Goal: Task Accomplishment & Management: Use online tool/utility

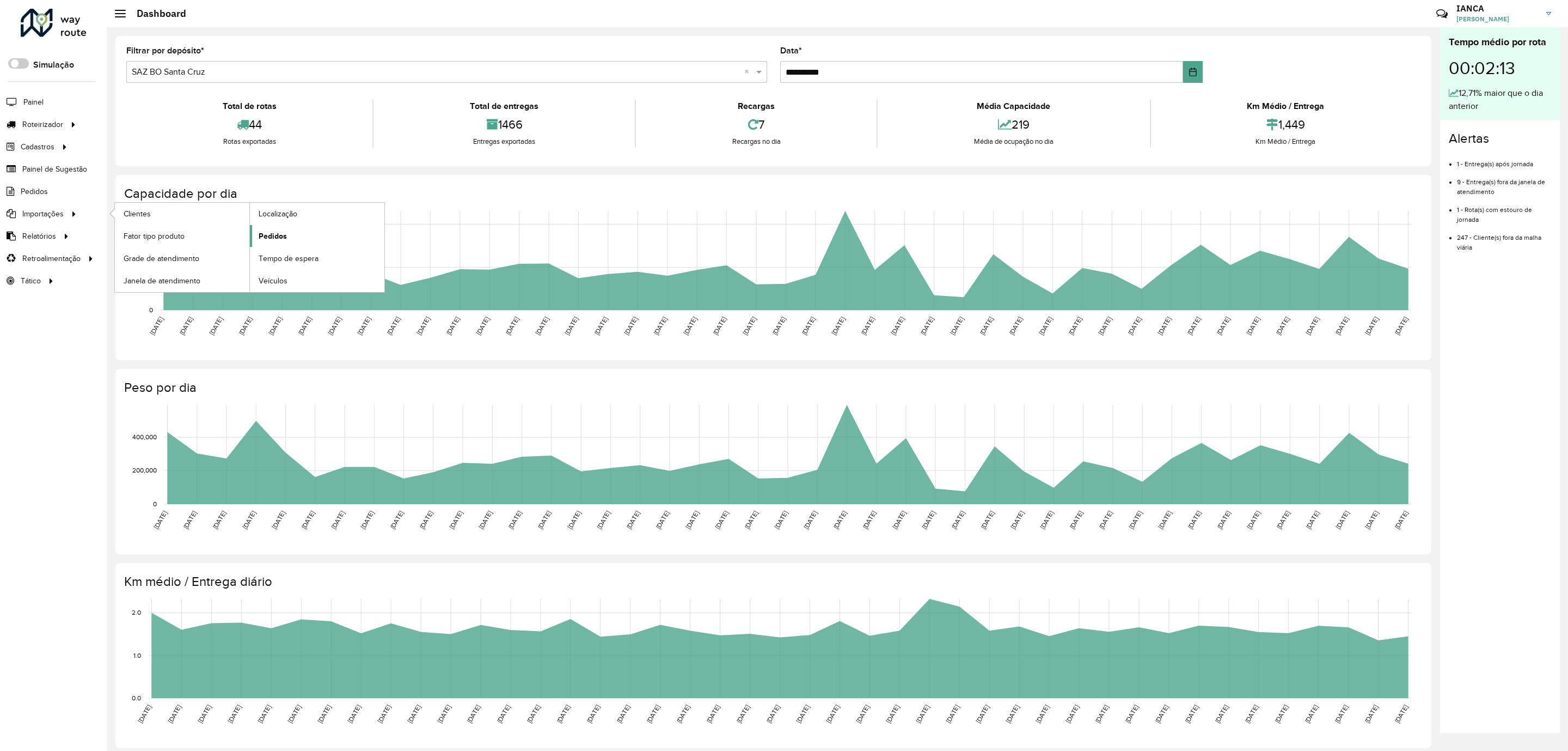
click at [299, 234] on link "Pedidos" at bounding box center [317, 236] width 135 height 22
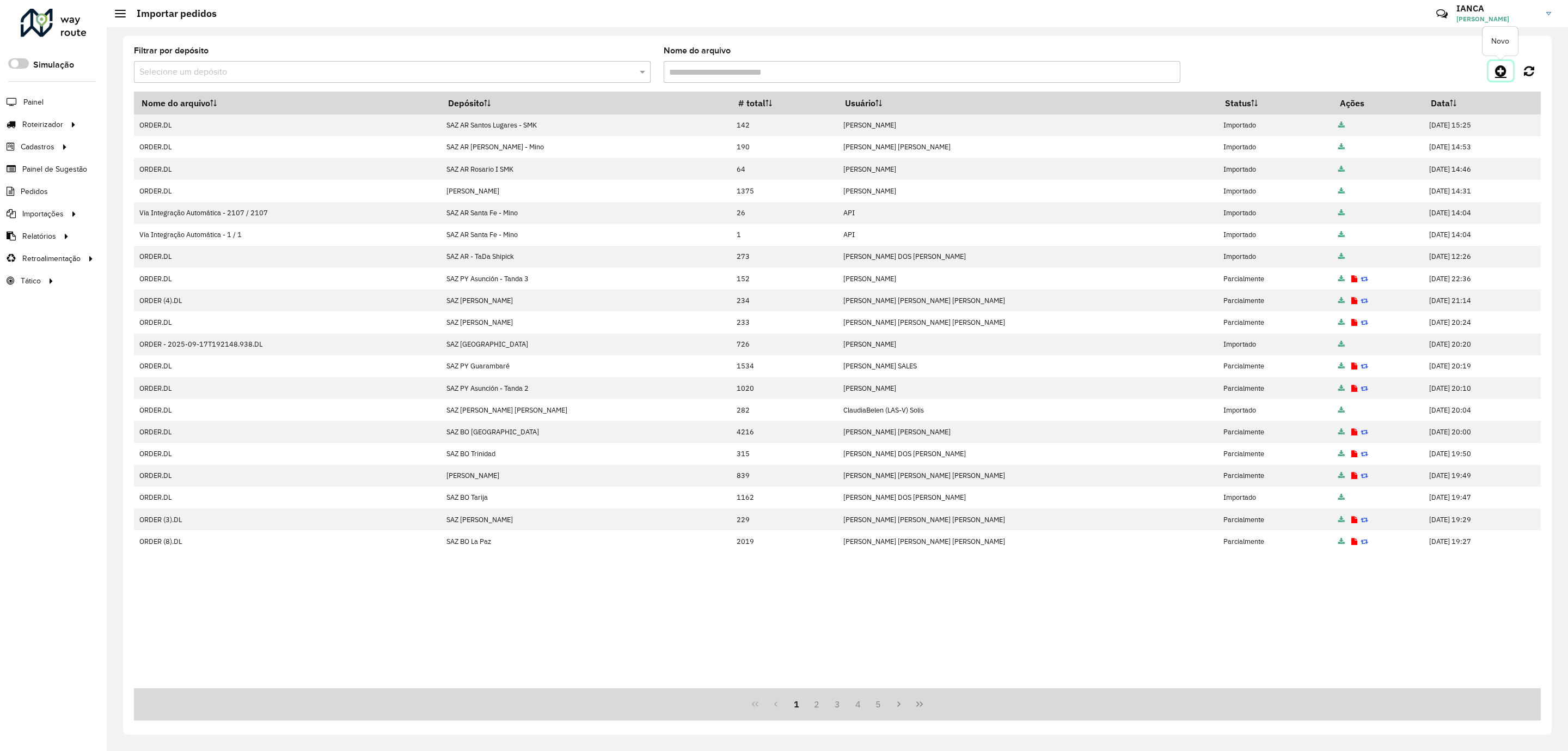
click at [1499, 69] on icon at bounding box center [1500, 71] width 12 height 13
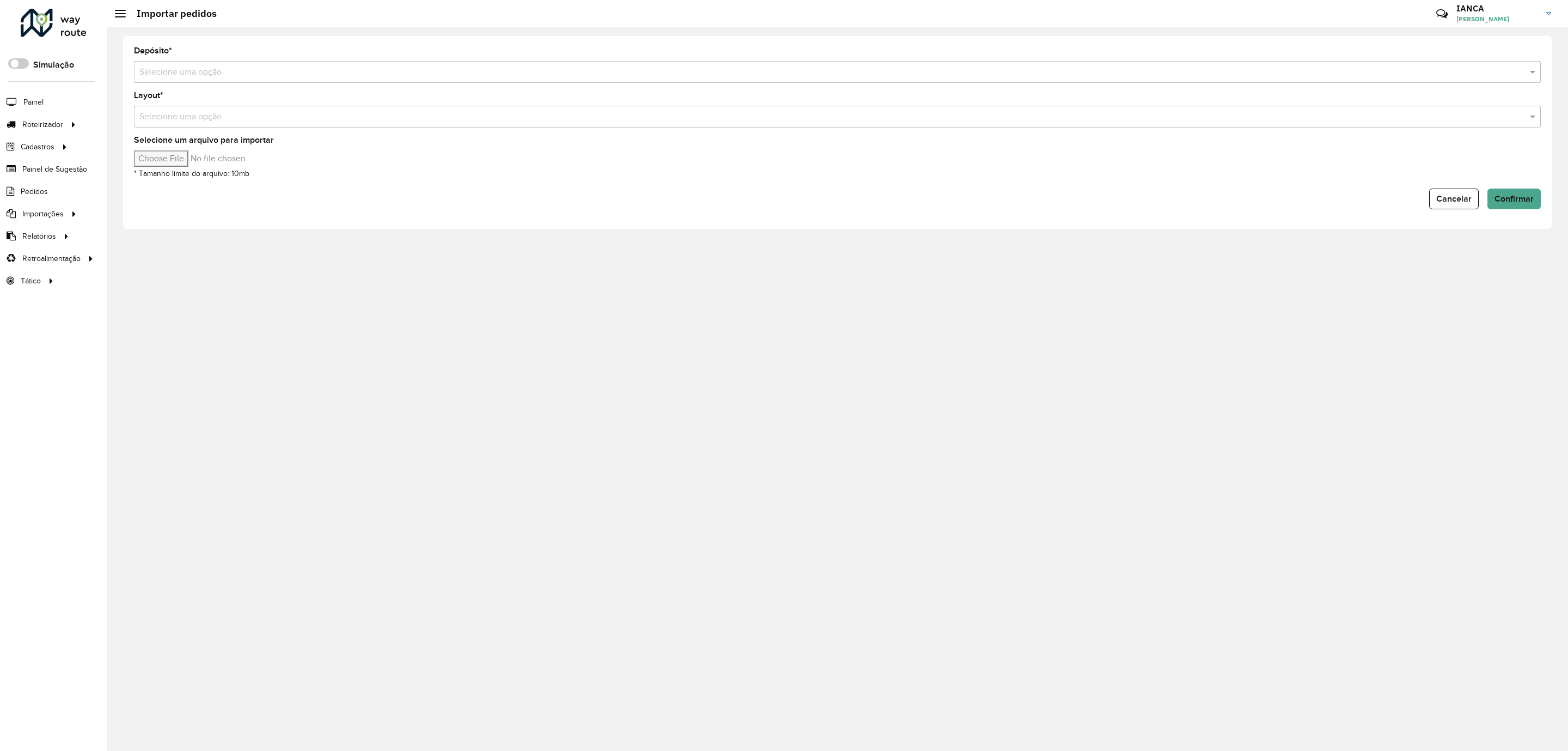
click at [183, 77] on input "text" at bounding box center [827, 72] width 1374 height 13
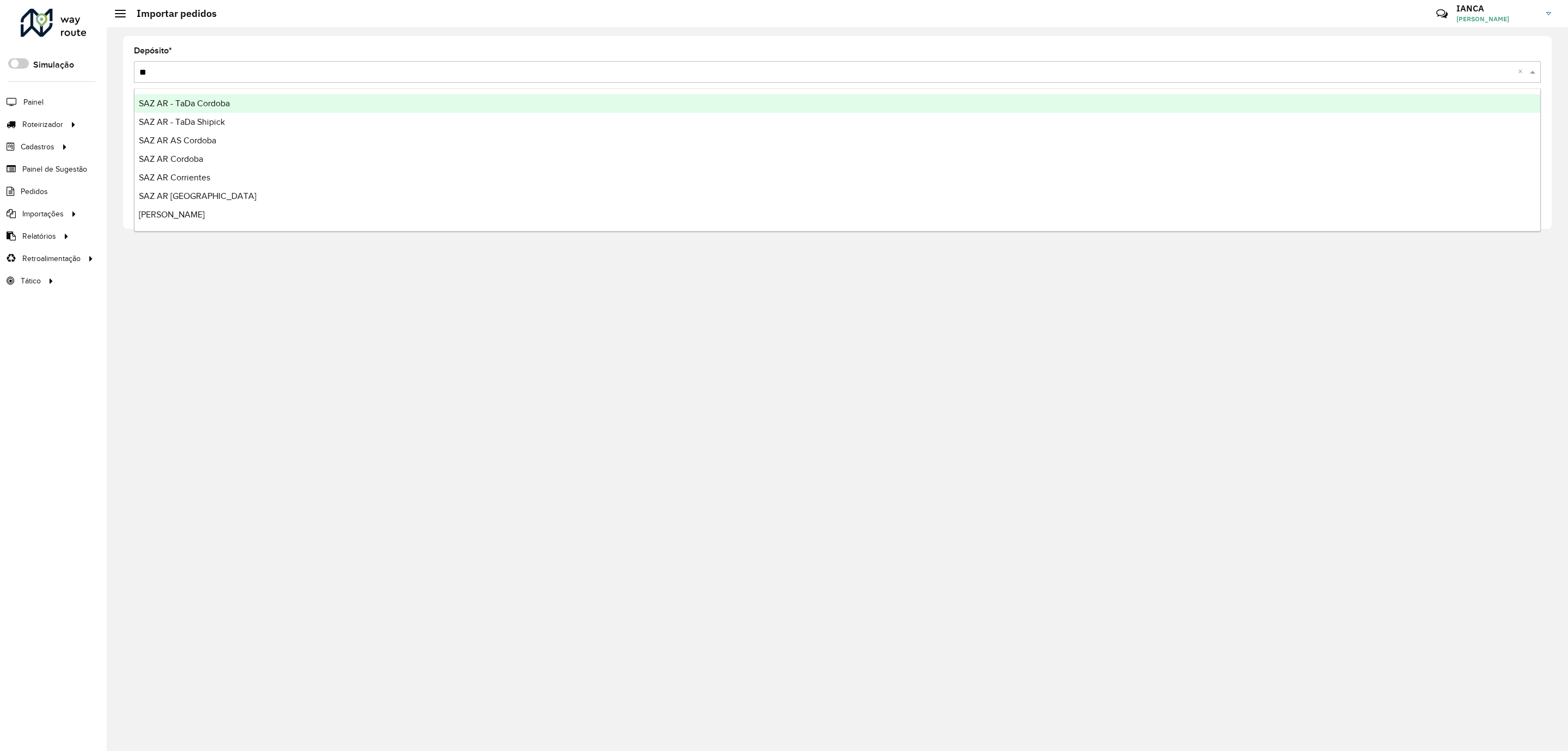
type input "***"
click at [255, 99] on span "SAZ AR Mercado Central - SMK" at bounding box center [198, 103] width 119 height 9
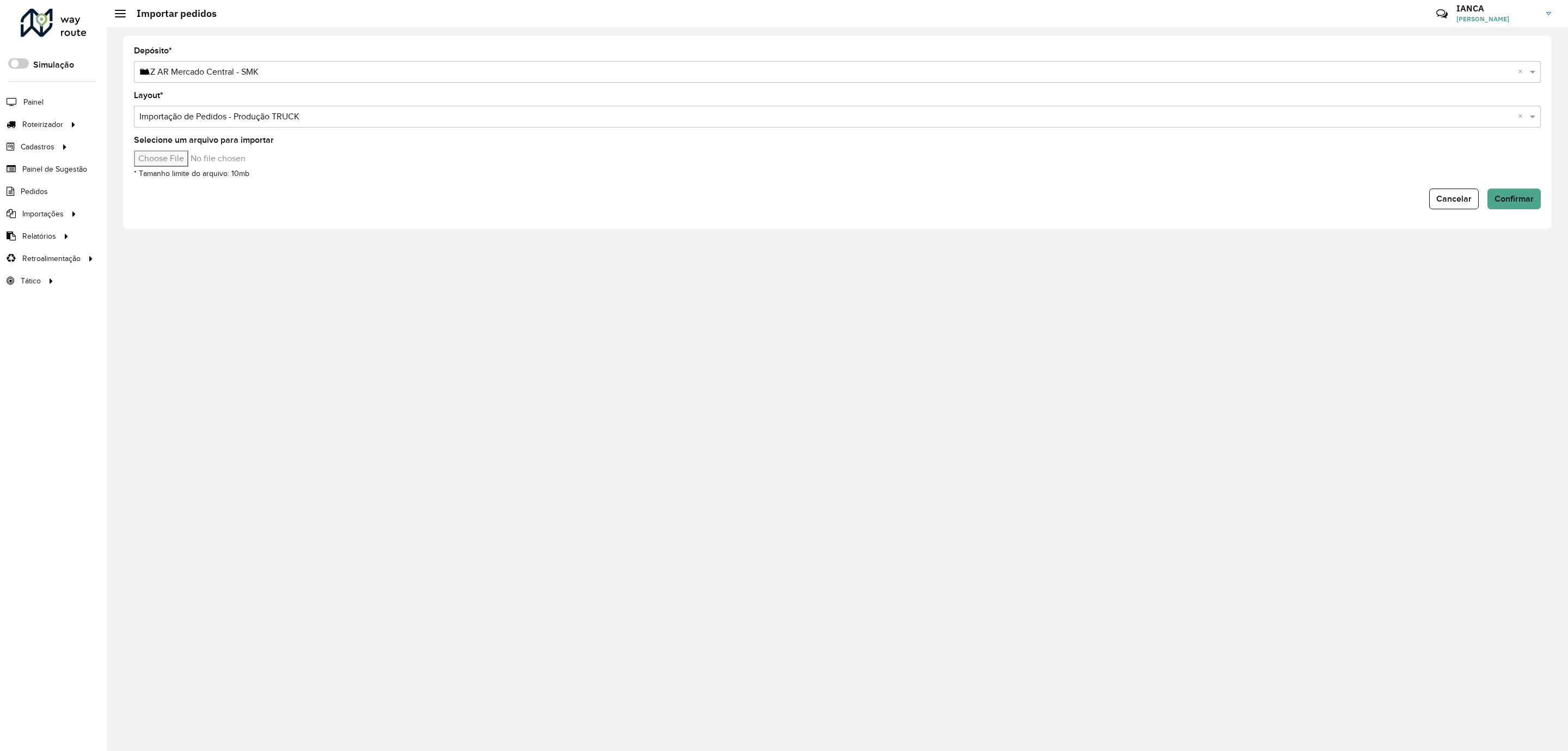
click at [206, 158] on input "Selecione um arquivo para importar" at bounding box center [226, 158] width 185 height 16
type input "**********"
click at [1506, 205] on button "Confirmar" at bounding box center [1514, 199] width 54 height 21
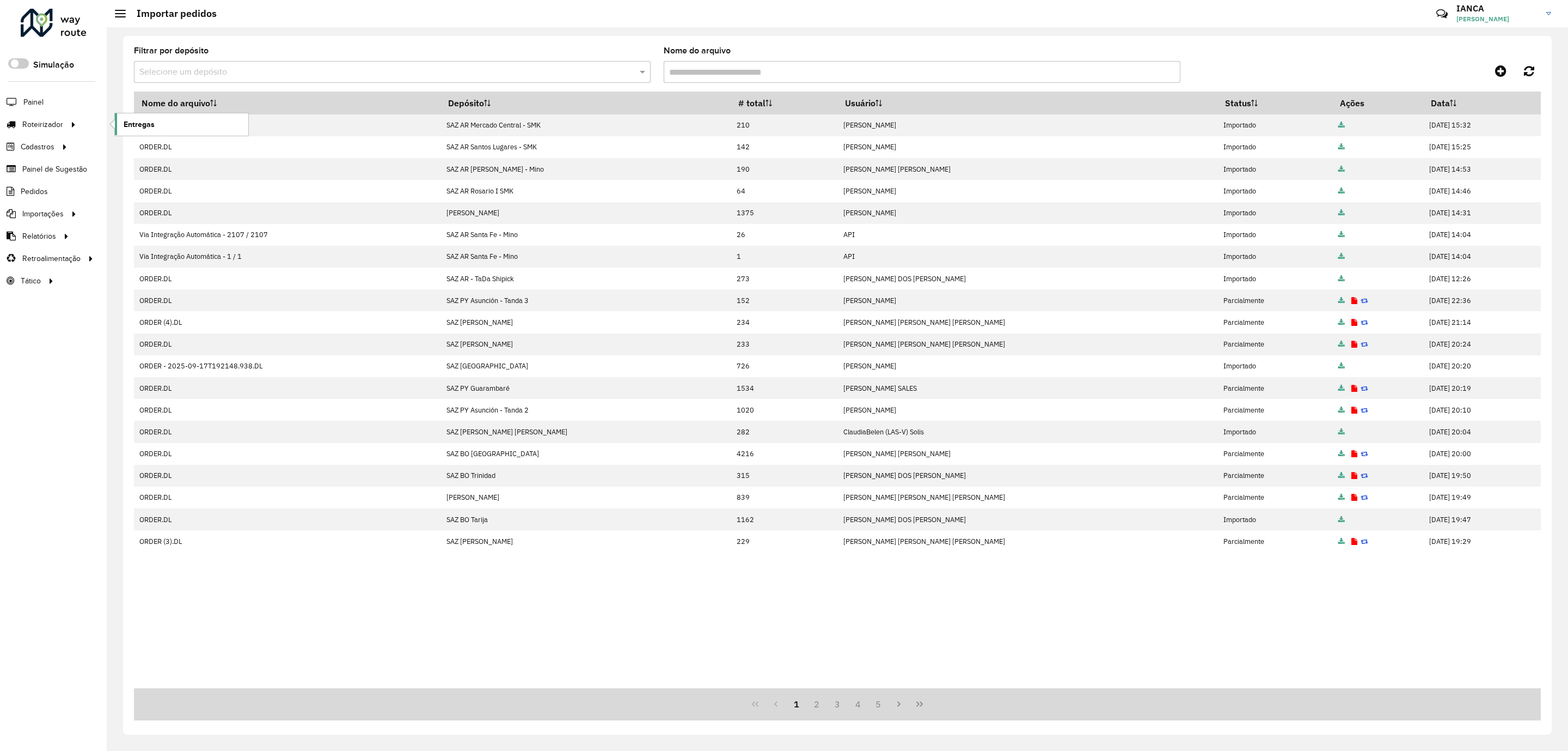
click at [135, 120] on span "Entregas" at bounding box center [139, 124] width 31 height 12
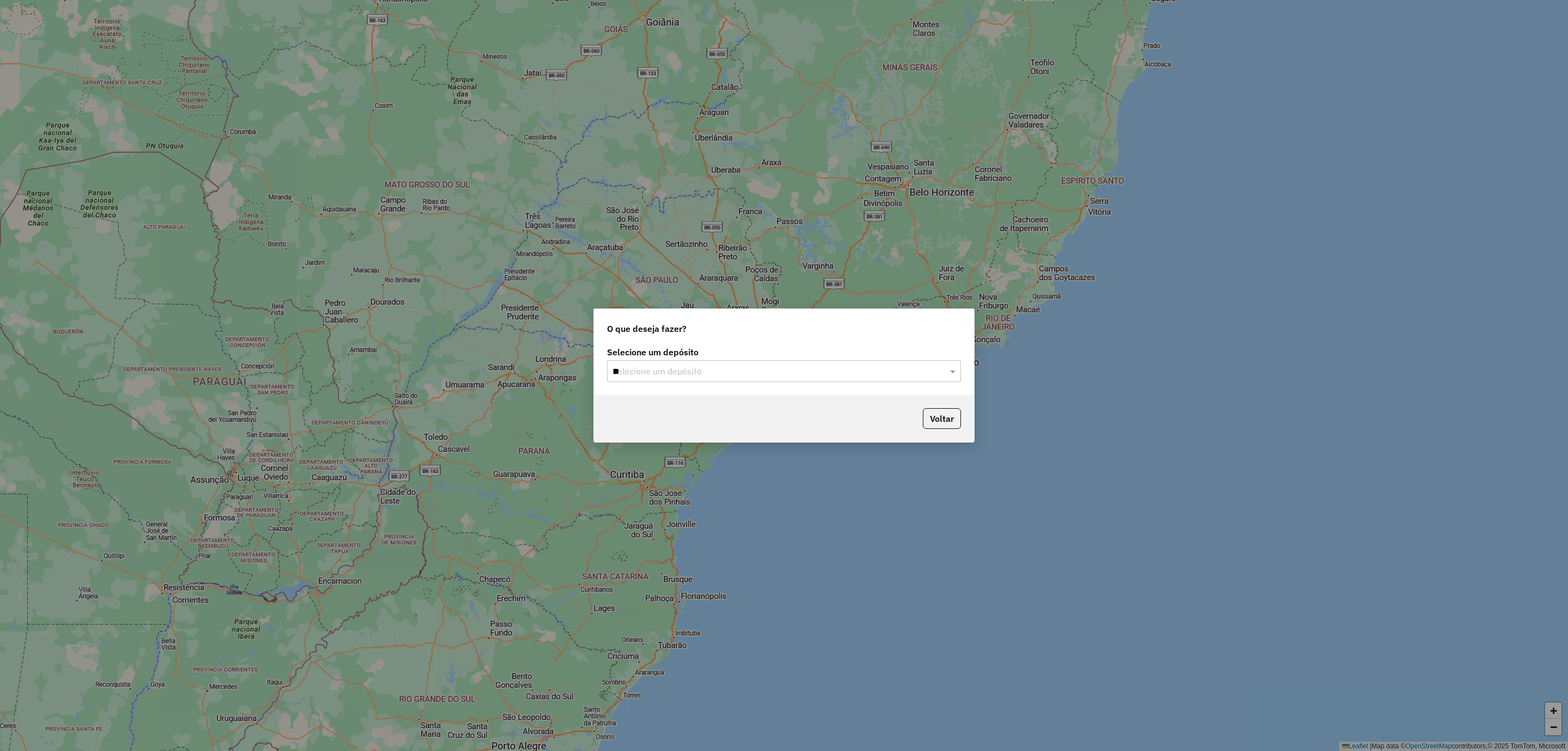
type input "***"
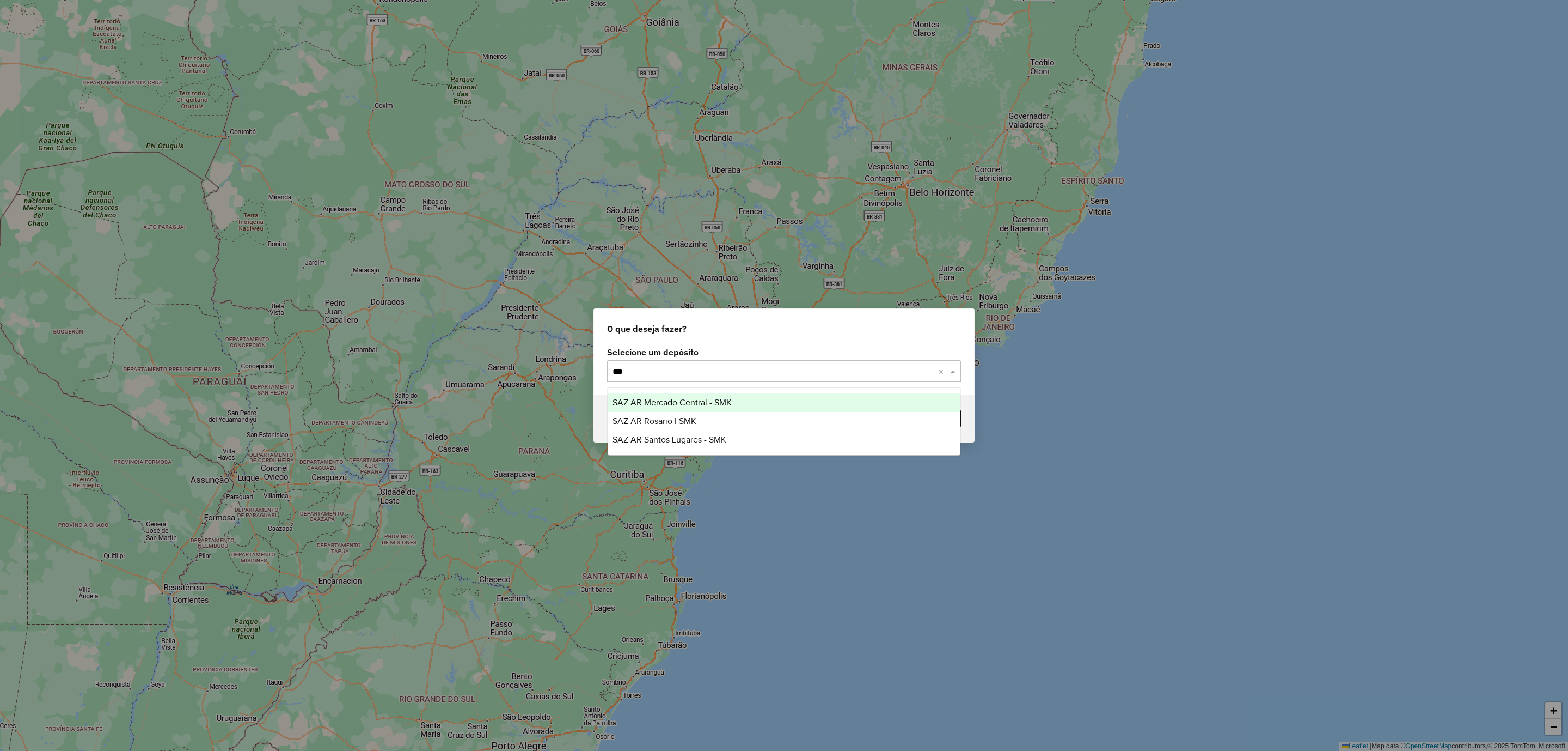
click at [735, 403] on div "SAZ AR Mercado Central - SMK" at bounding box center [784, 403] width 352 height 18
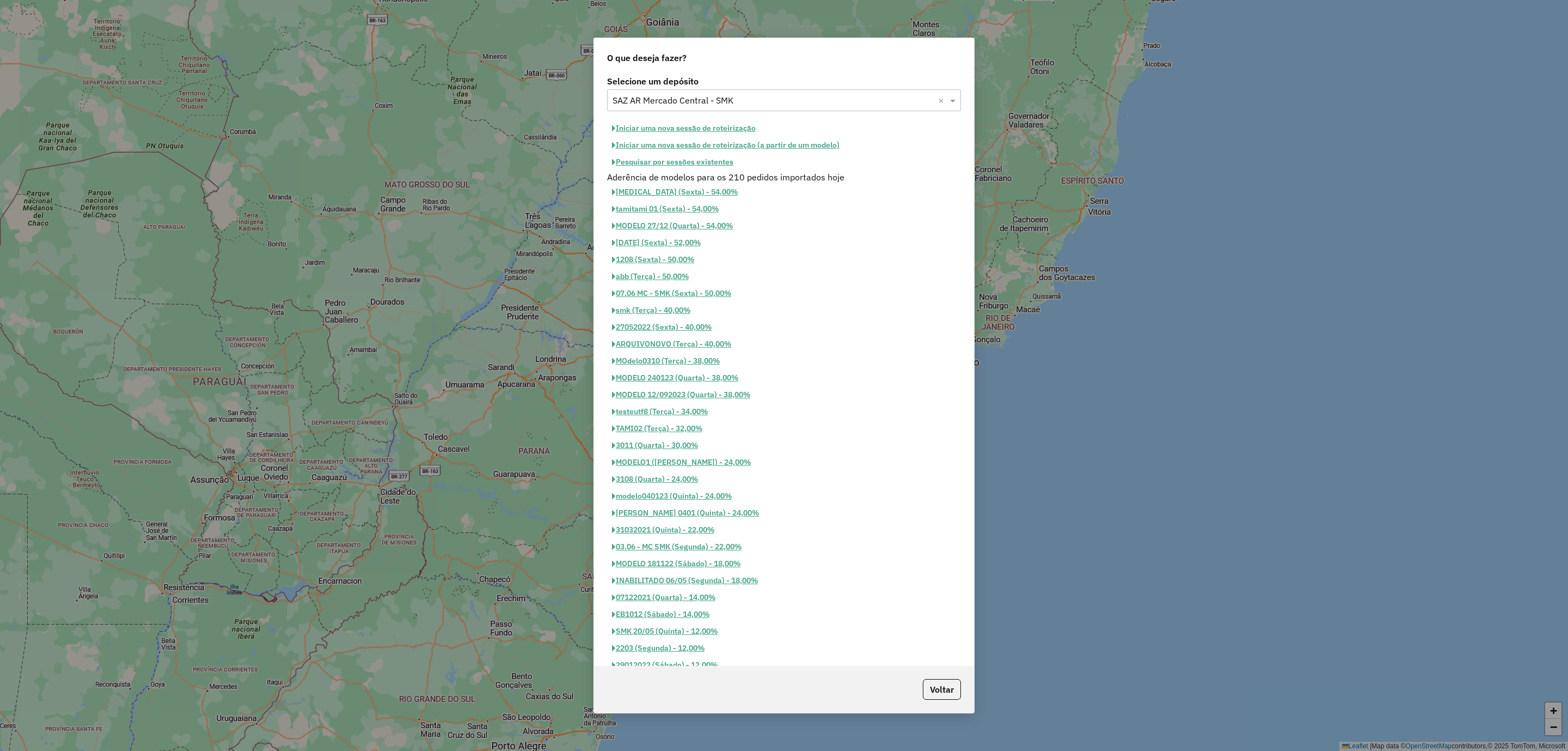
click at [718, 126] on button "Iniciar uma nova sessão de roteirização" at bounding box center [684, 129] width 153 height 17
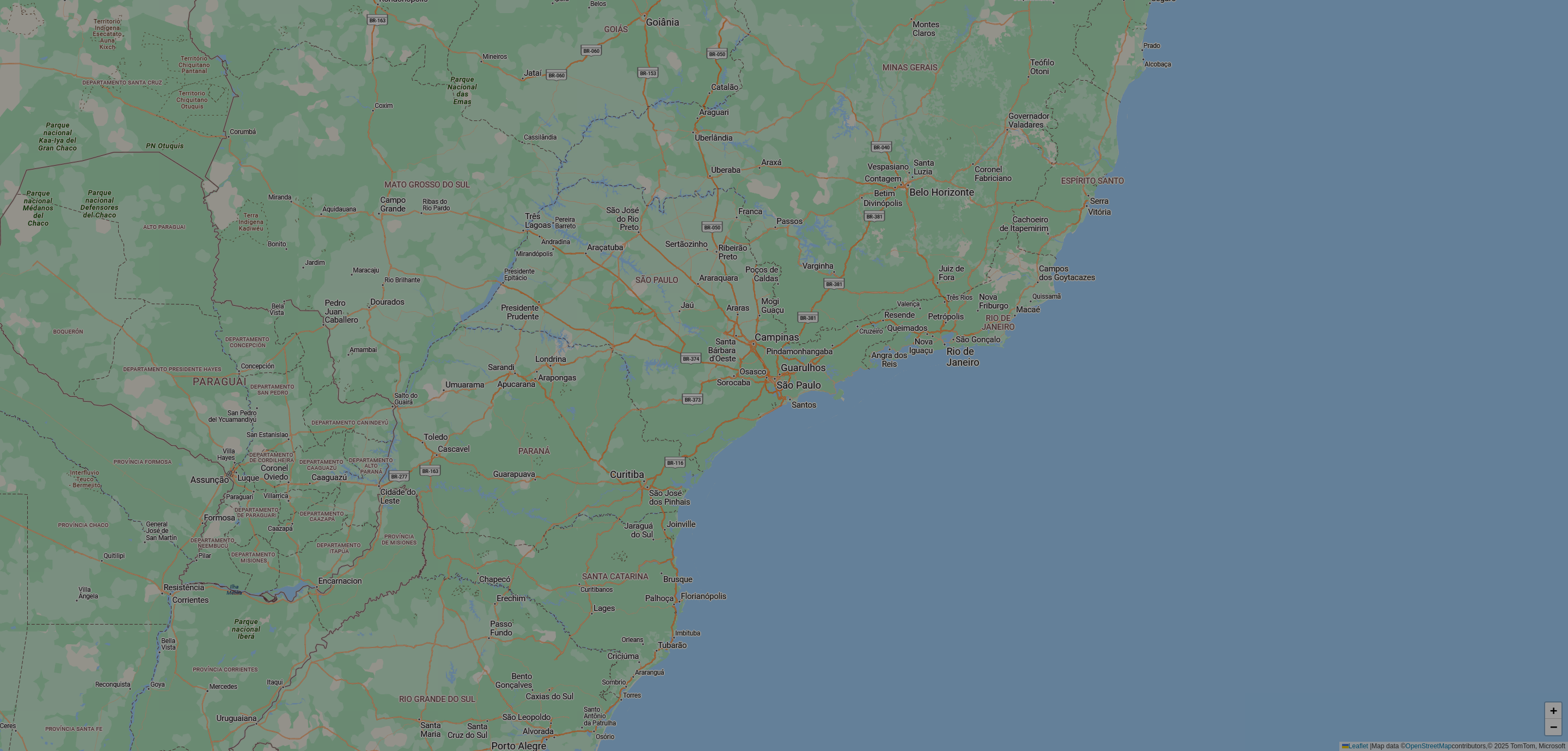
select select "*"
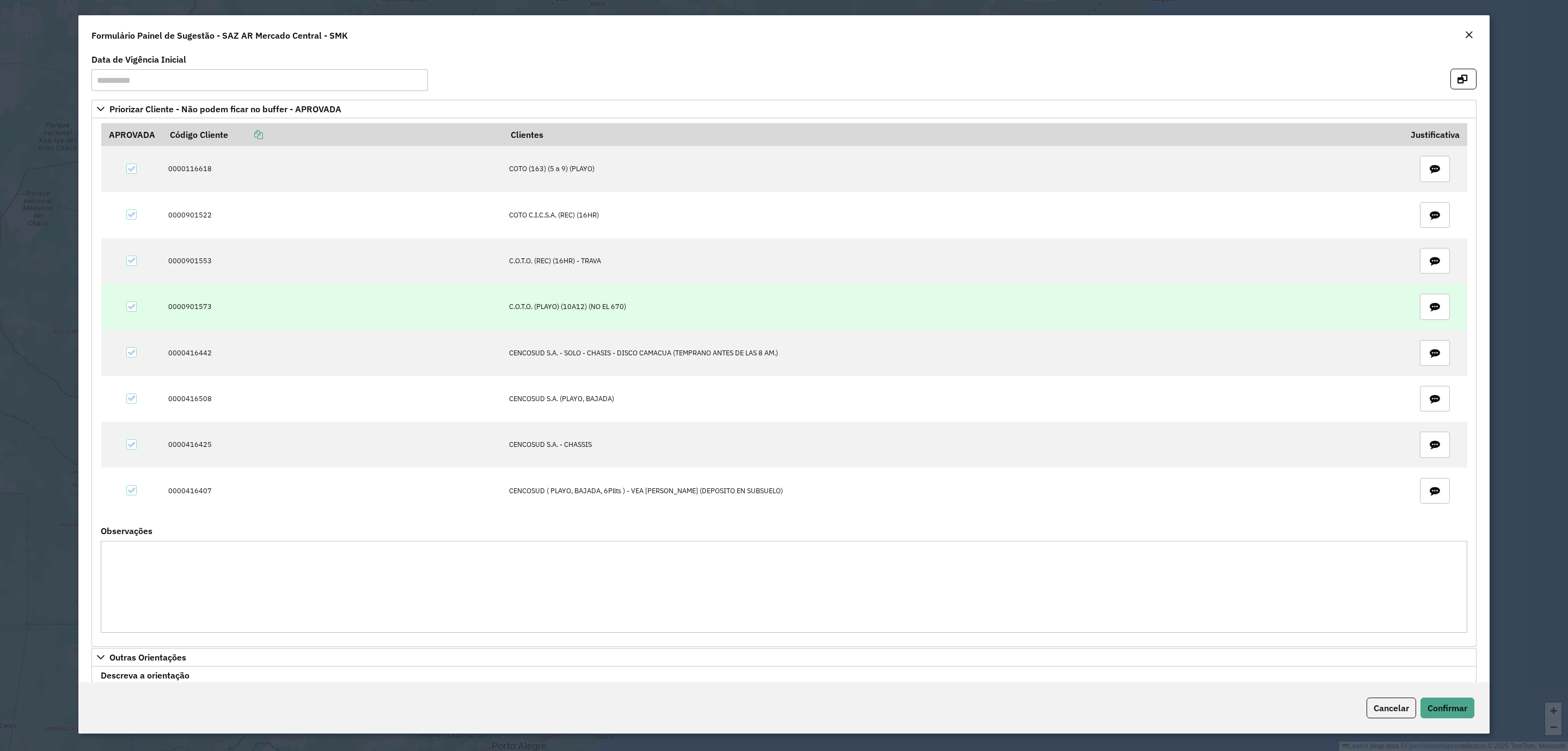
scroll to position [131, 0]
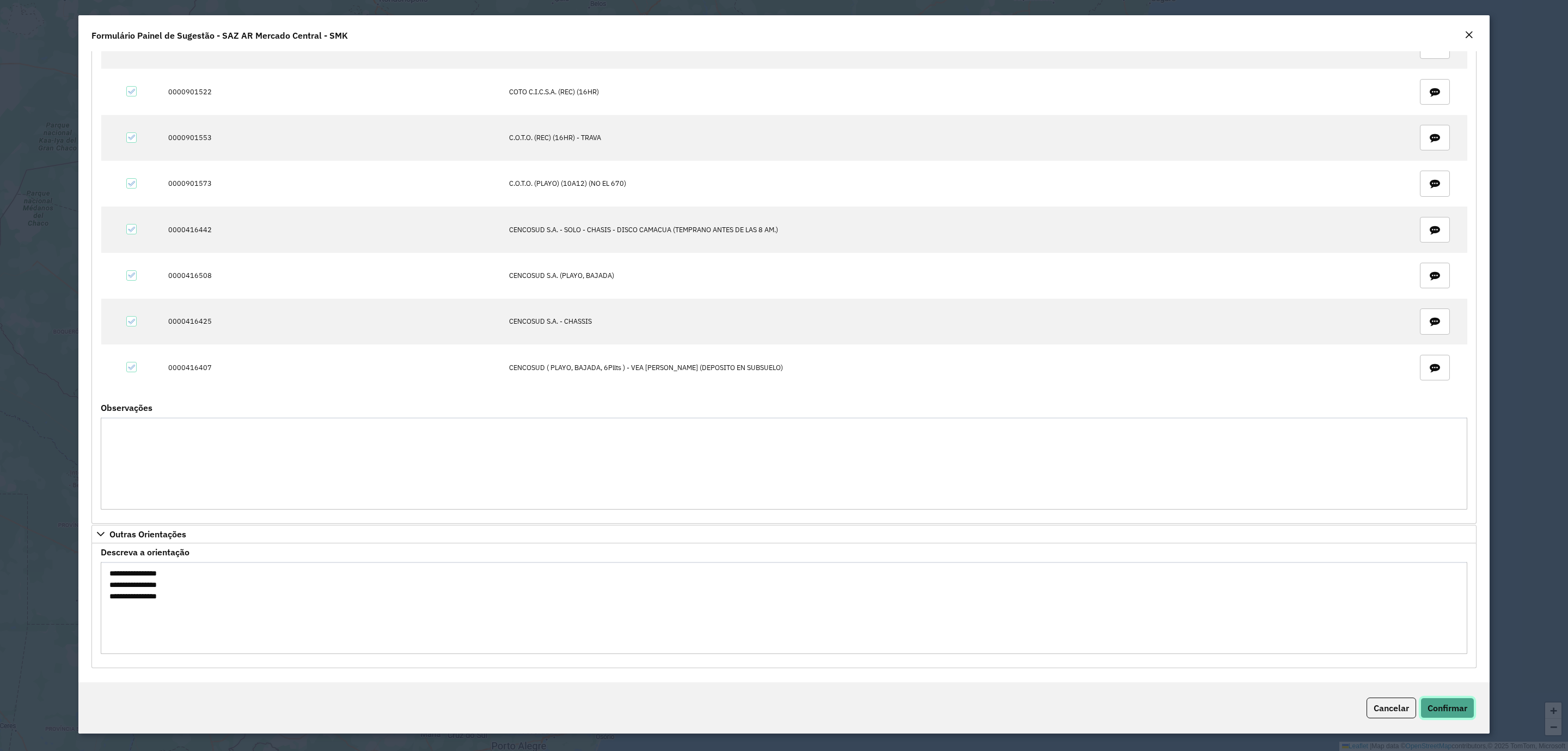
click at [1447, 716] on button "Confirmar" at bounding box center [1447, 708] width 54 height 21
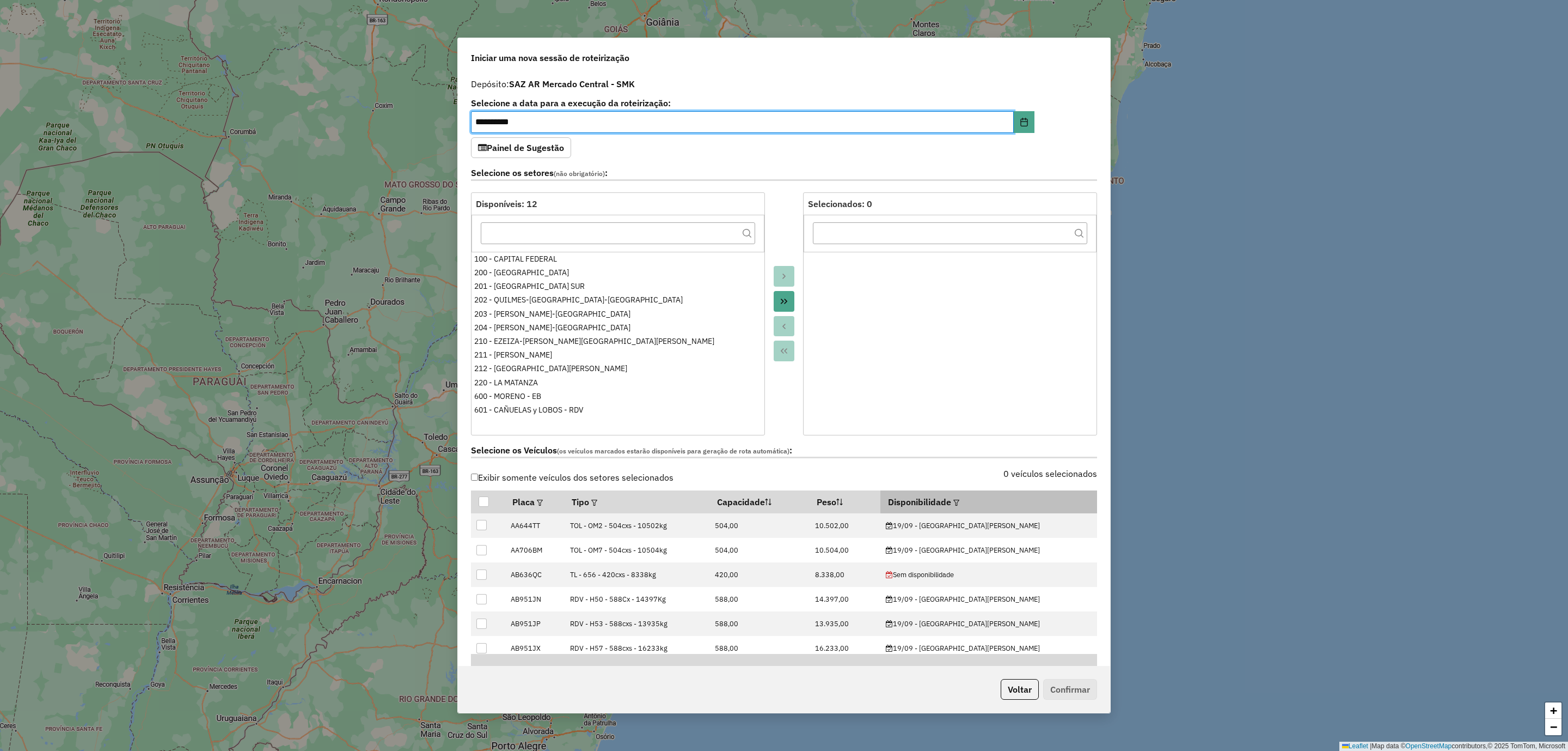
click at [959, 503] on div at bounding box center [955, 501] width 8 height 13
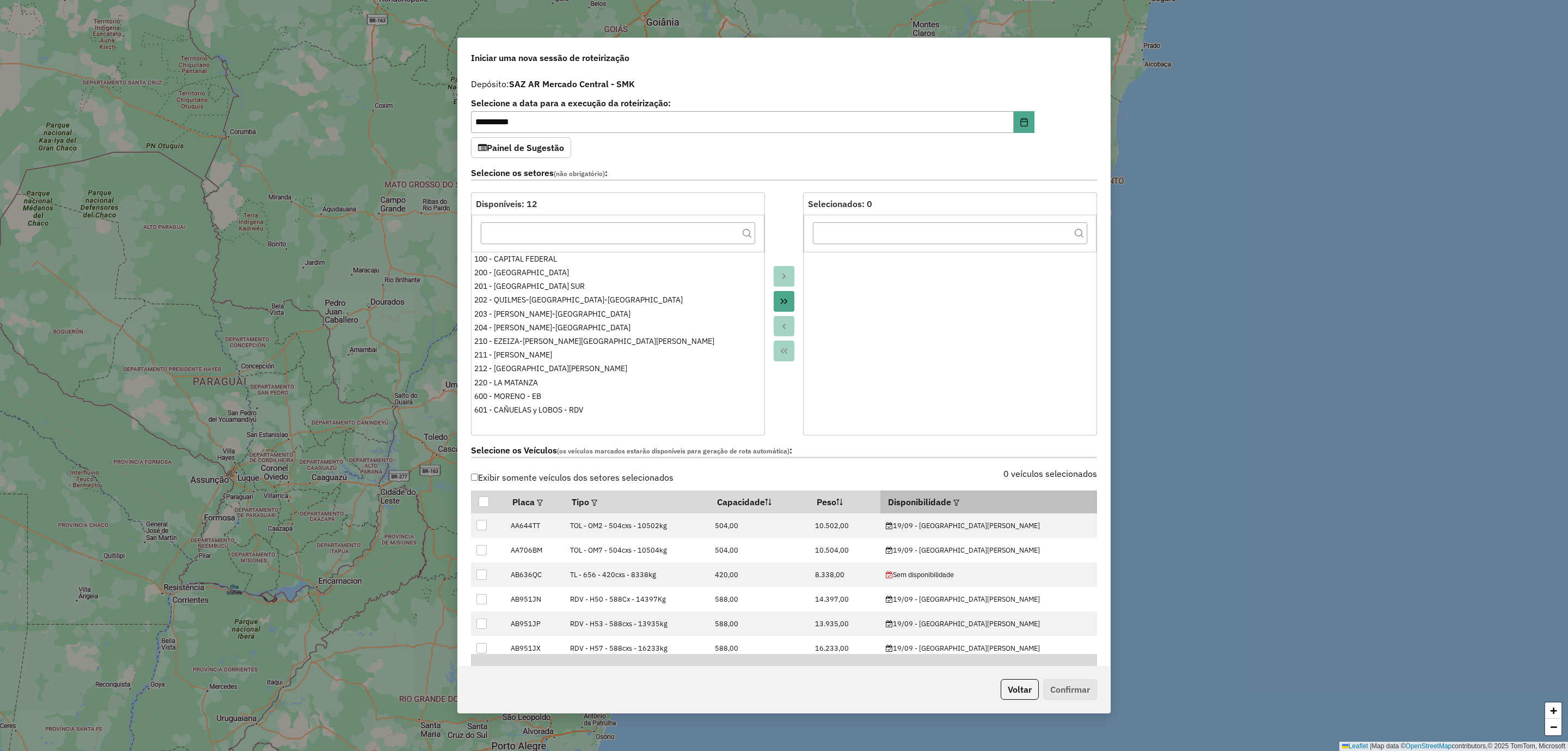
click at [959, 505] on em at bounding box center [956, 502] width 6 height 6
click at [1052, 524] on div "Selecione uma opção" at bounding box center [1043, 529] width 91 height 21
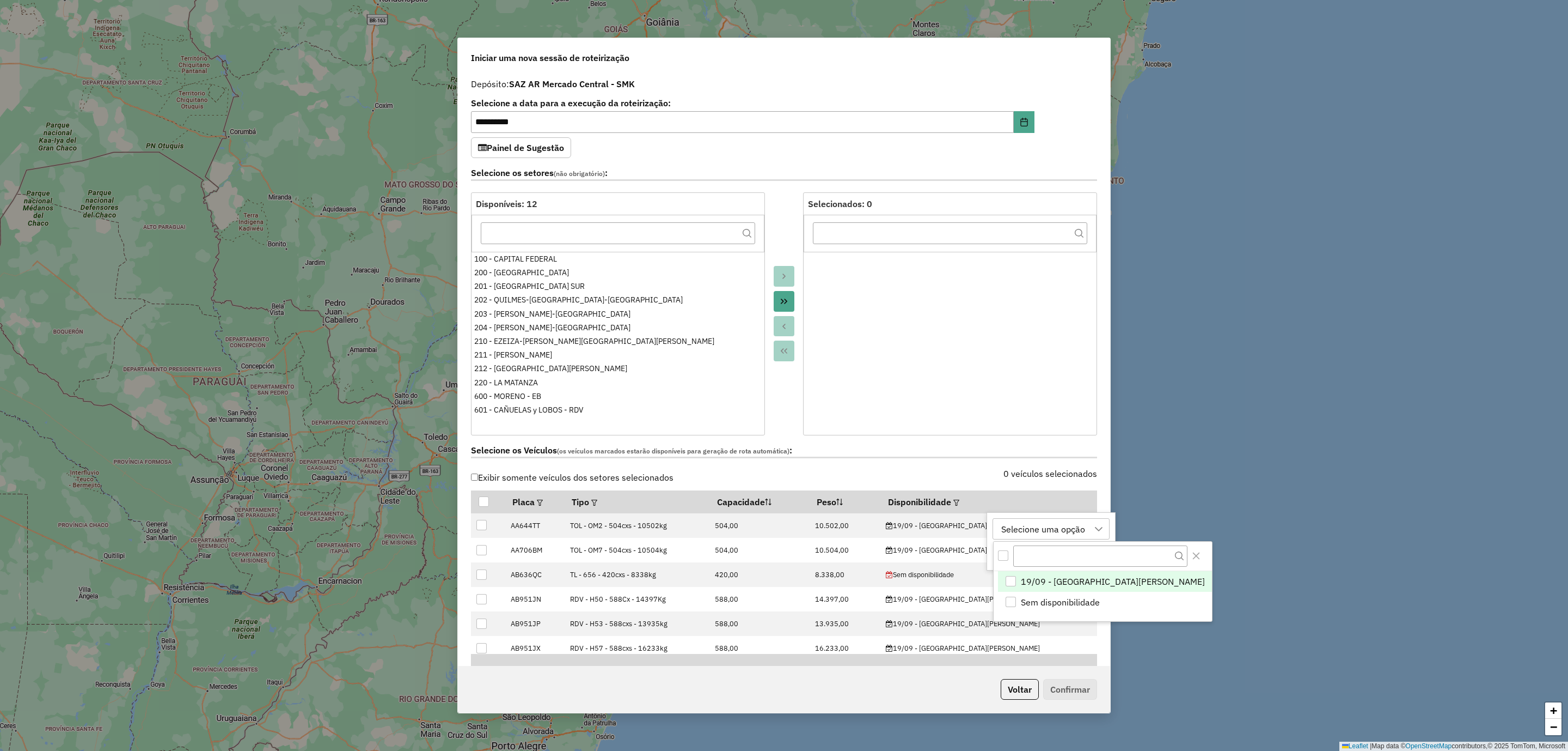
click at [1024, 584] on span "19/09 - SMK MERCADO CENTRAL" at bounding box center [1113, 581] width 184 height 13
click at [989, 465] on div "Selecione os Veículos (os veículos marcados estarão disponíveis para geração de…" at bounding box center [784, 453] width 639 height 34
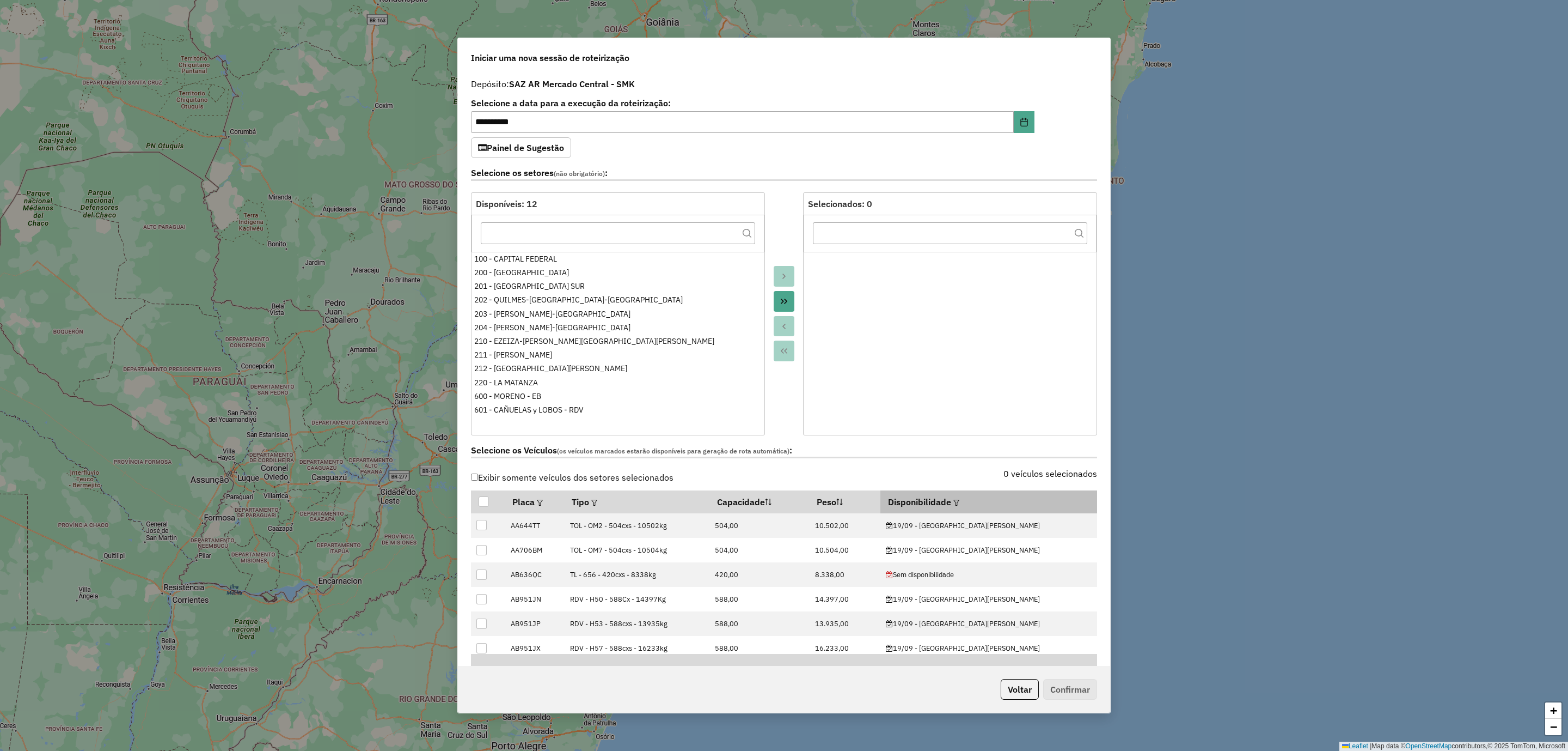
click at [959, 506] on em at bounding box center [956, 502] width 6 height 6
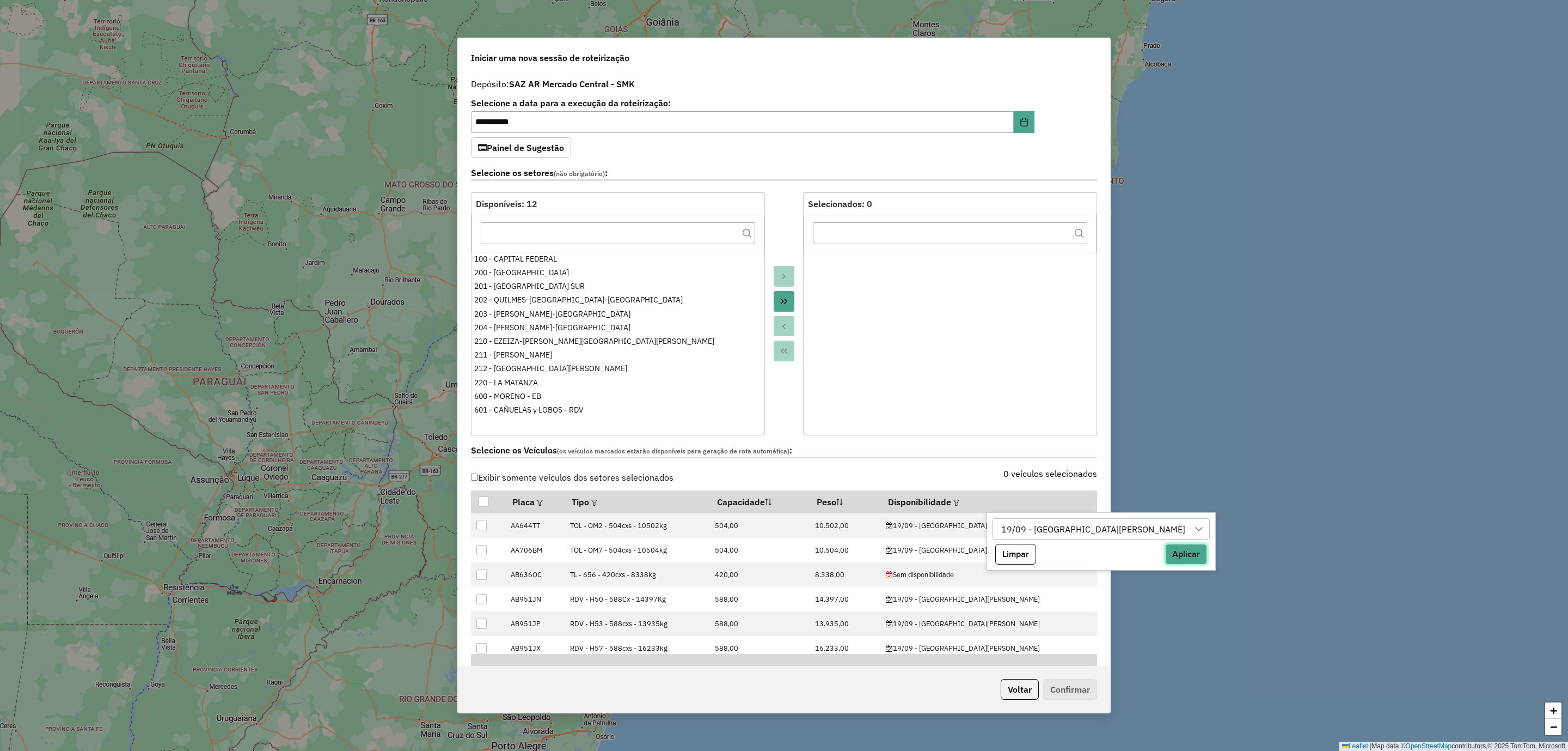
click at [1165, 555] on button "Aplicar" at bounding box center [1186, 554] width 42 height 21
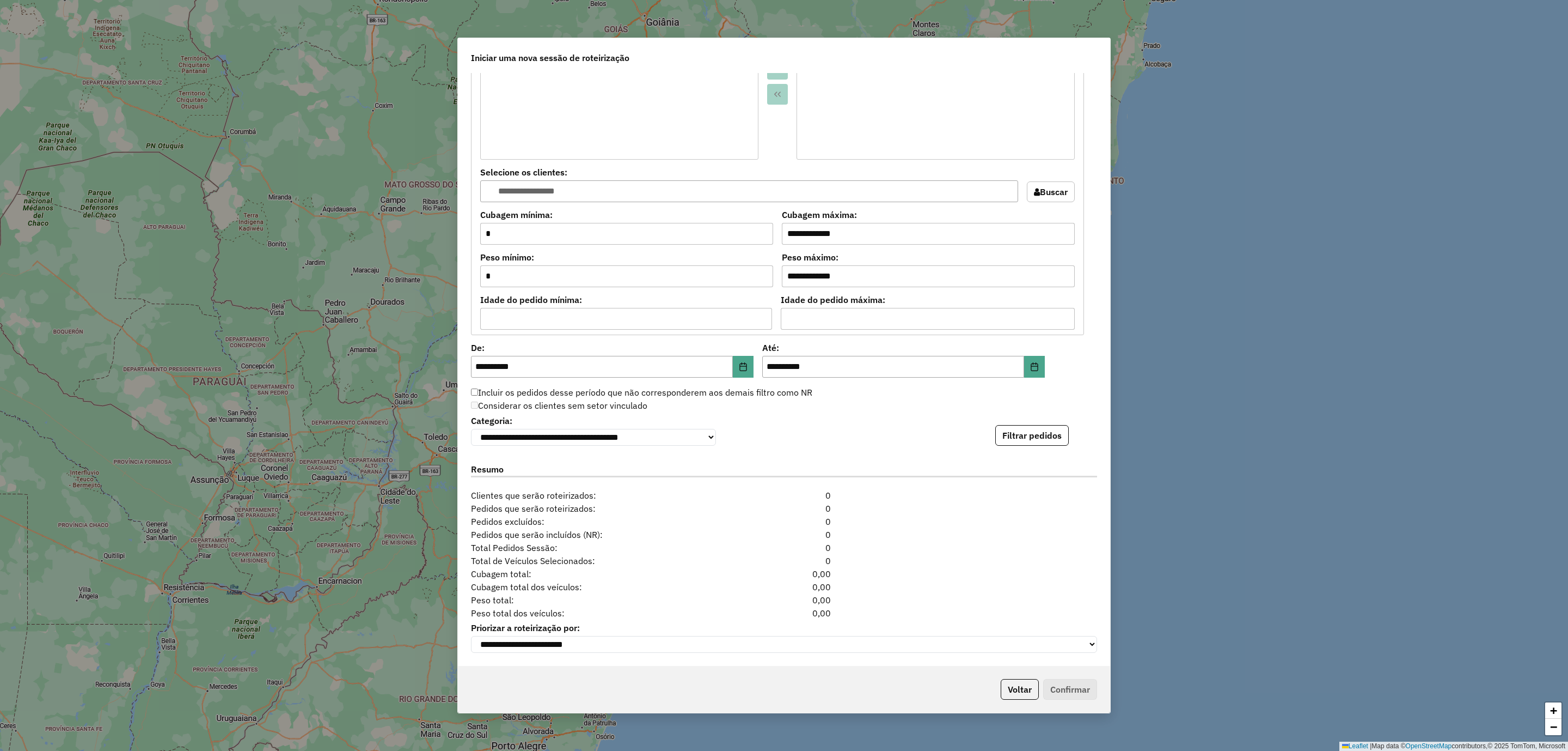
scroll to position [406, 0]
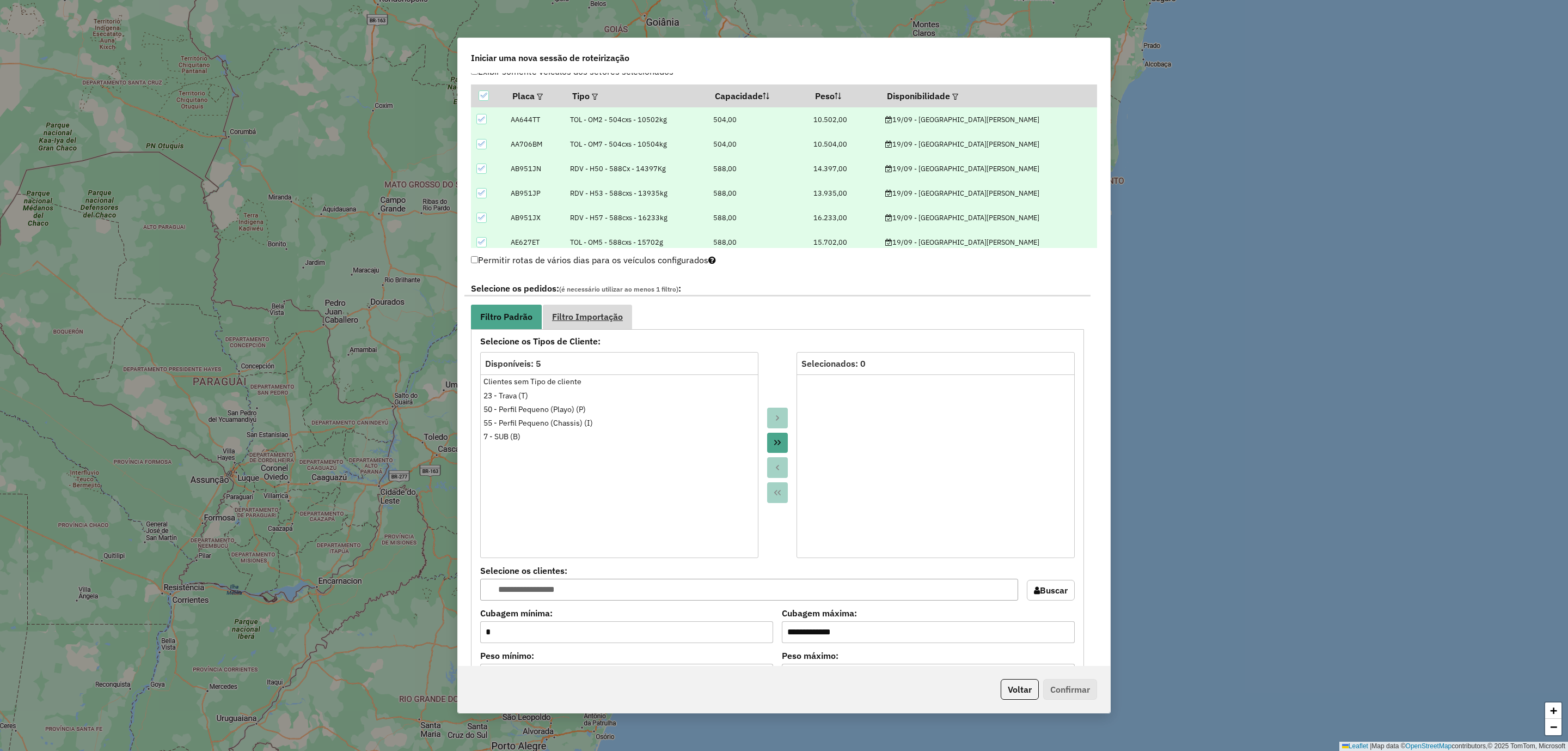
click at [595, 312] on link "Filtro Importação" at bounding box center [587, 317] width 89 height 24
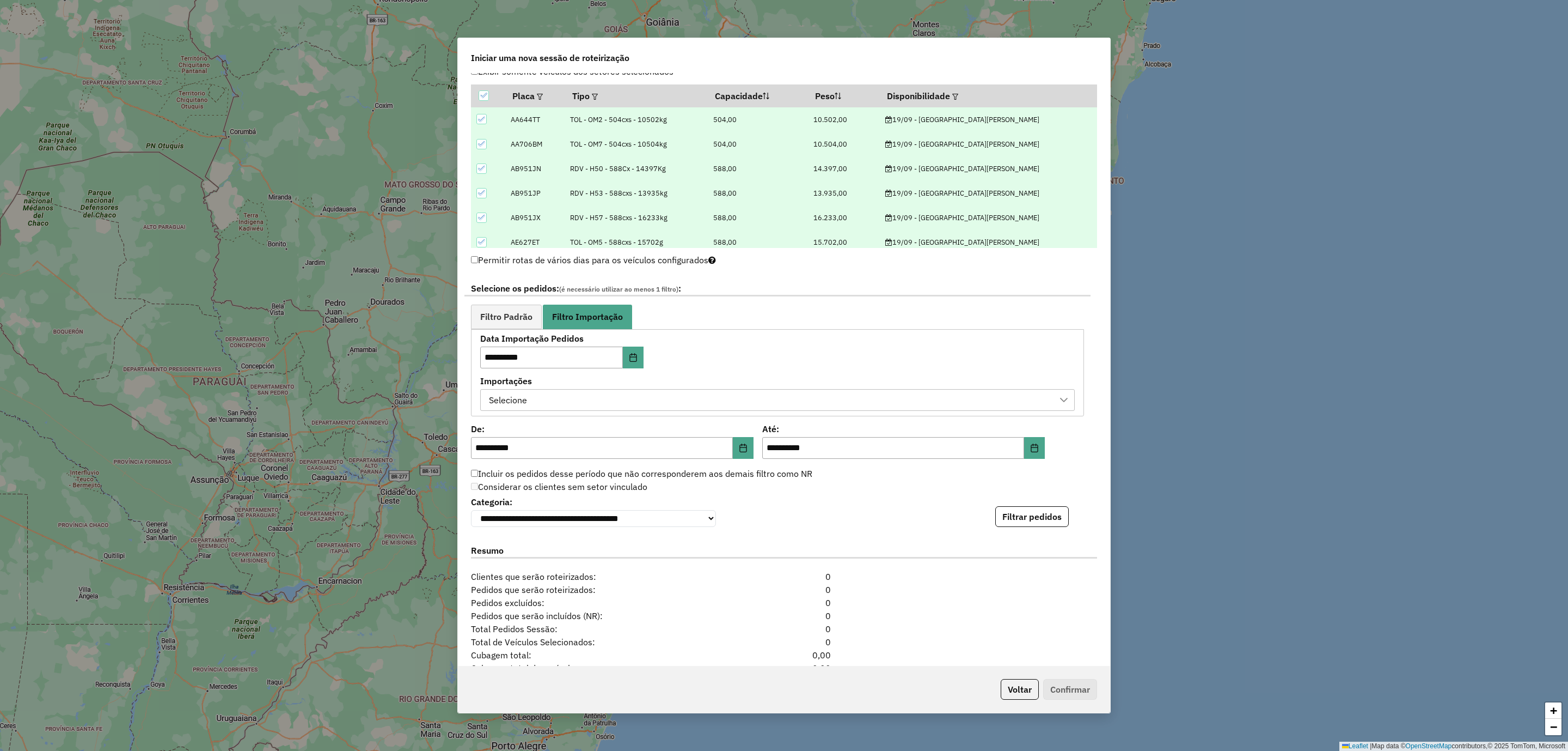
click at [601, 391] on div "Selecione" at bounding box center [777, 400] width 595 height 22
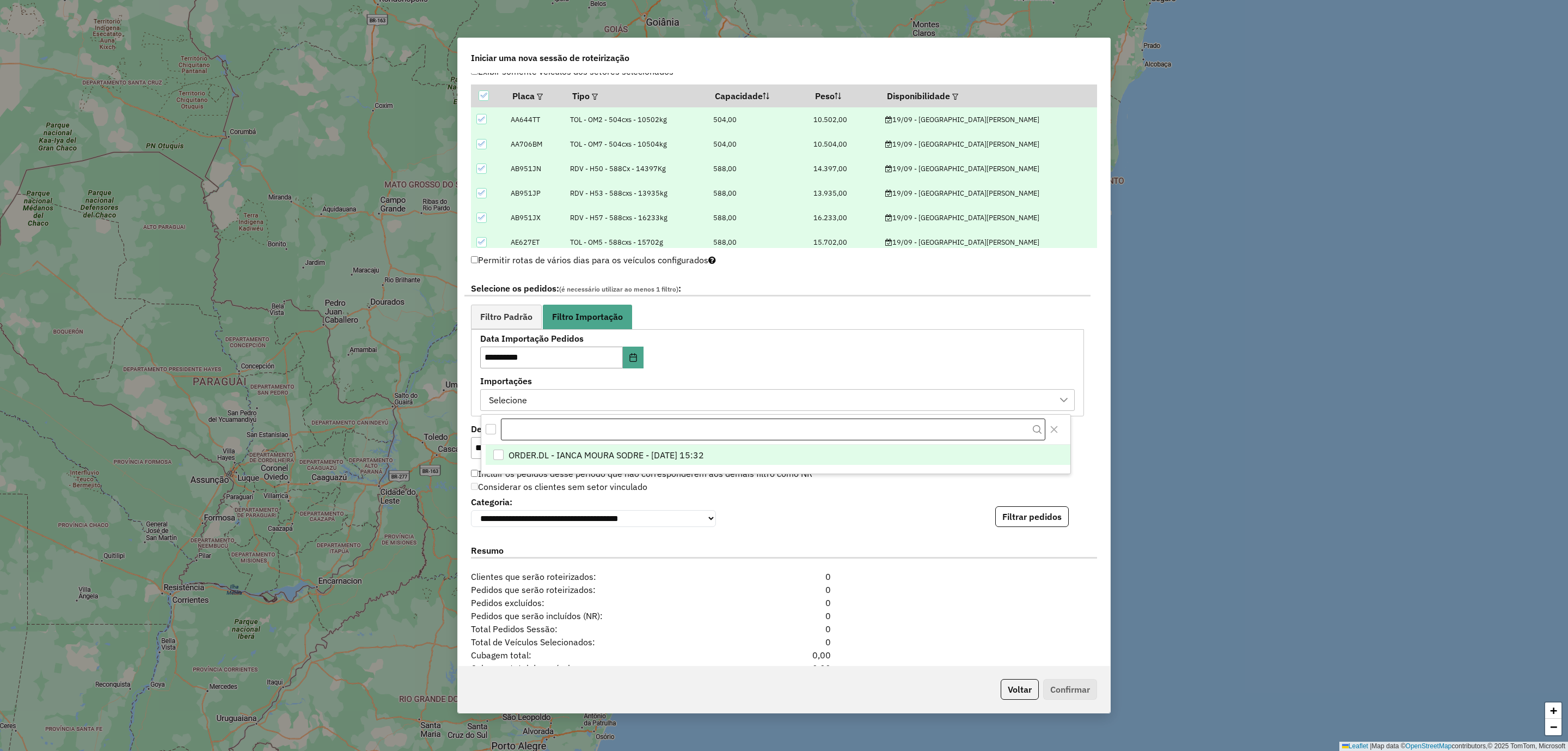
scroll to position [7, 49]
click at [600, 455] on span "ORDER.DL - IANCA MOURA SODRE - 18/09/2025 15:32" at bounding box center [606, 454] width 195 height 13
click at [1054, 524] on button "Filtrar pedidos" at bounding box center [1032, 517] width 74 height 21
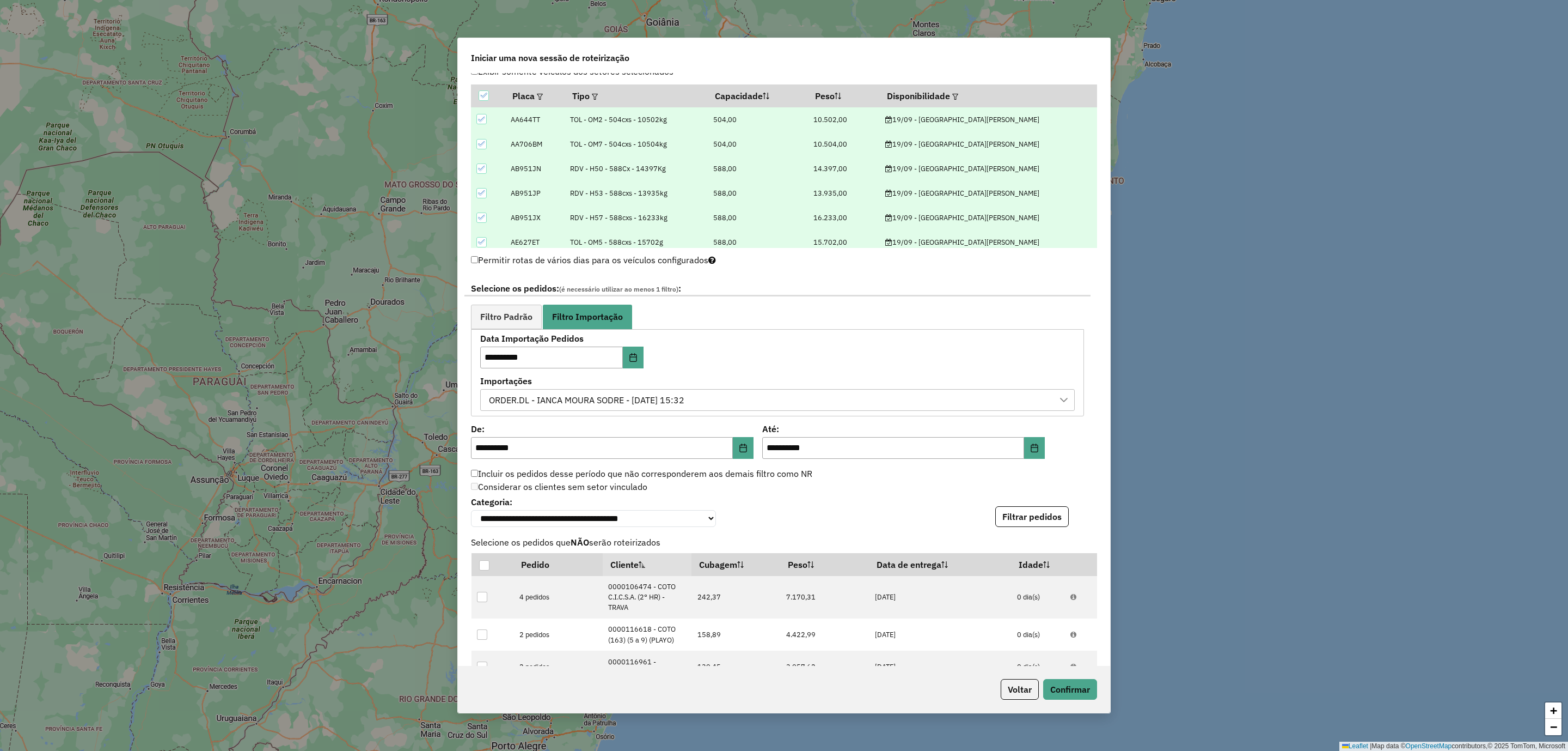
scroll to position [722, 0]
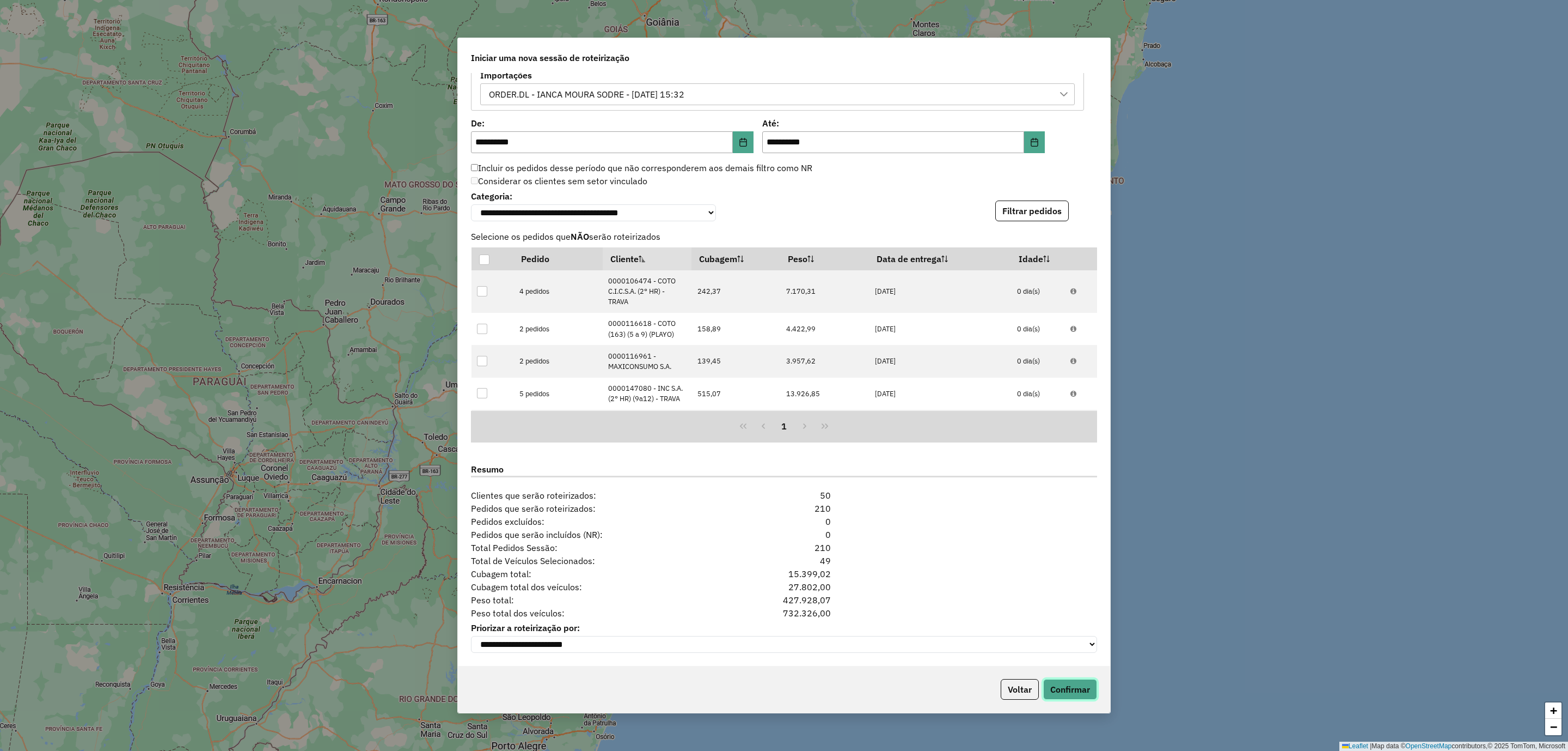
click at [1069, 685] on button "Confirmar" at bounding box center [1070, 689] width 54 height 21
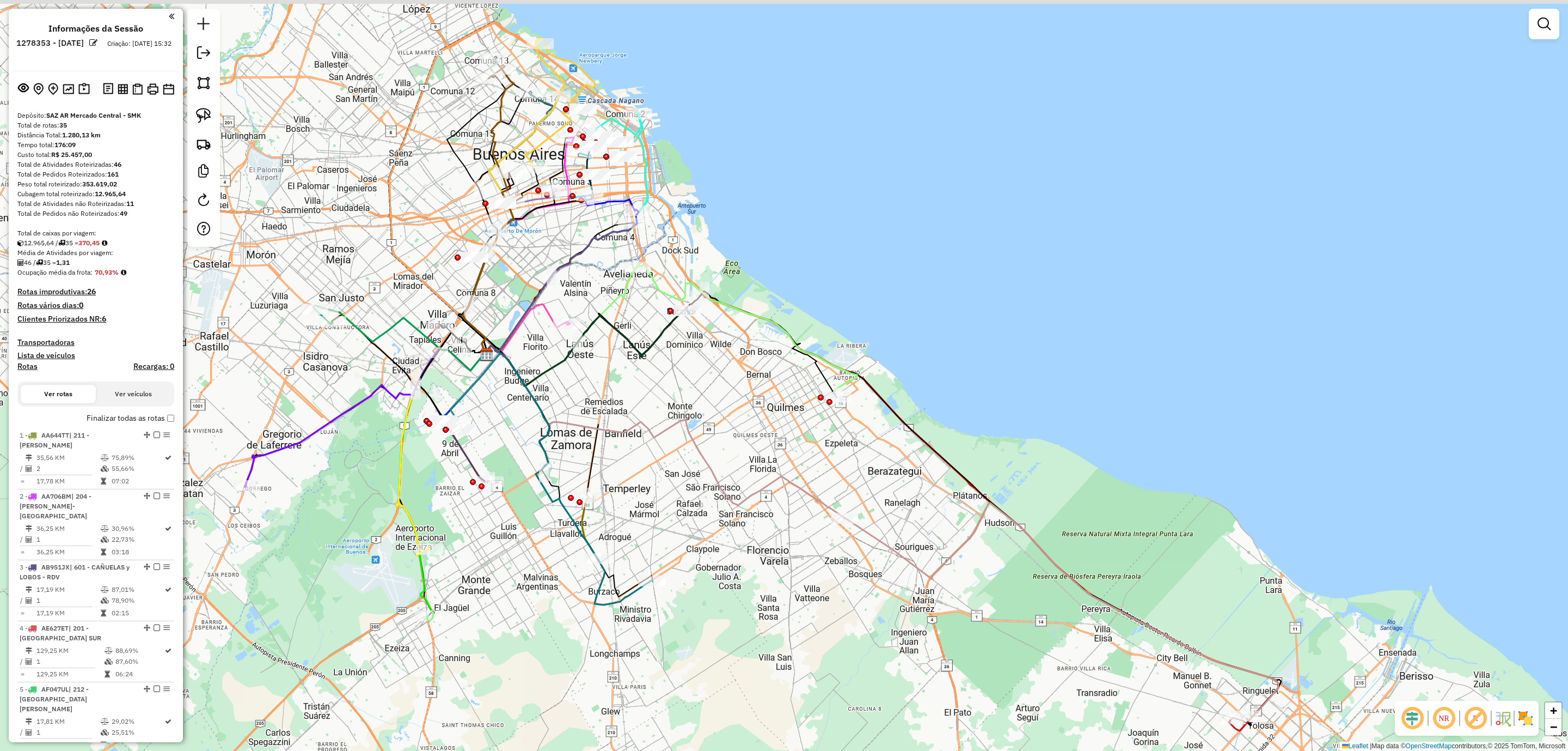
drag, startPoint x: 805, startPoint y: 403, endPoint x: 797, endPoint y: 426, distance: 24.4
click at [797, 426] on div "Janela de atendimento Grade de atendimento Capacidade Transportadoras Veículos …" at bounding box center [784, 375] width 1568 height 751
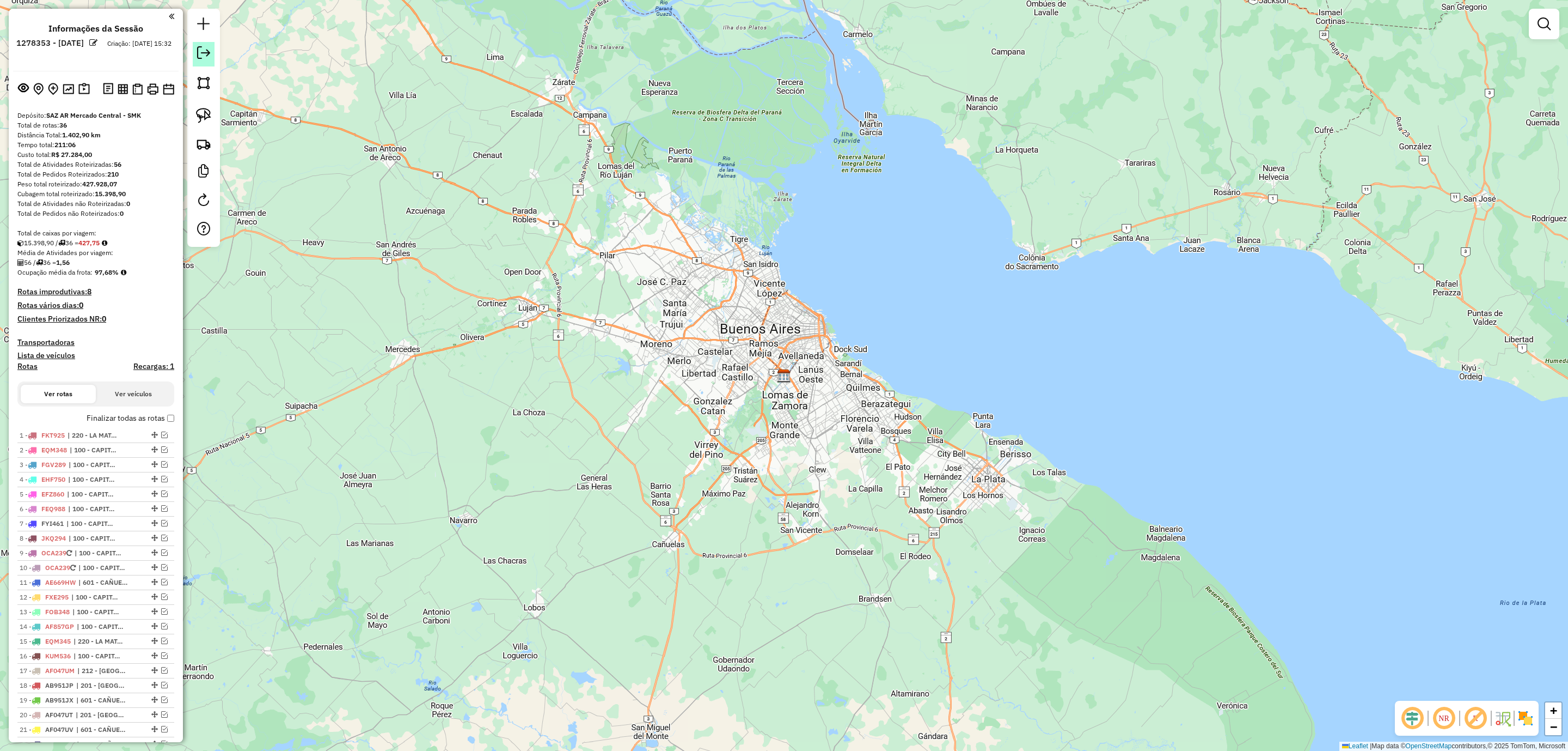
click at [201, 51] on em at bounding box center [203, 52] width 13 height 13
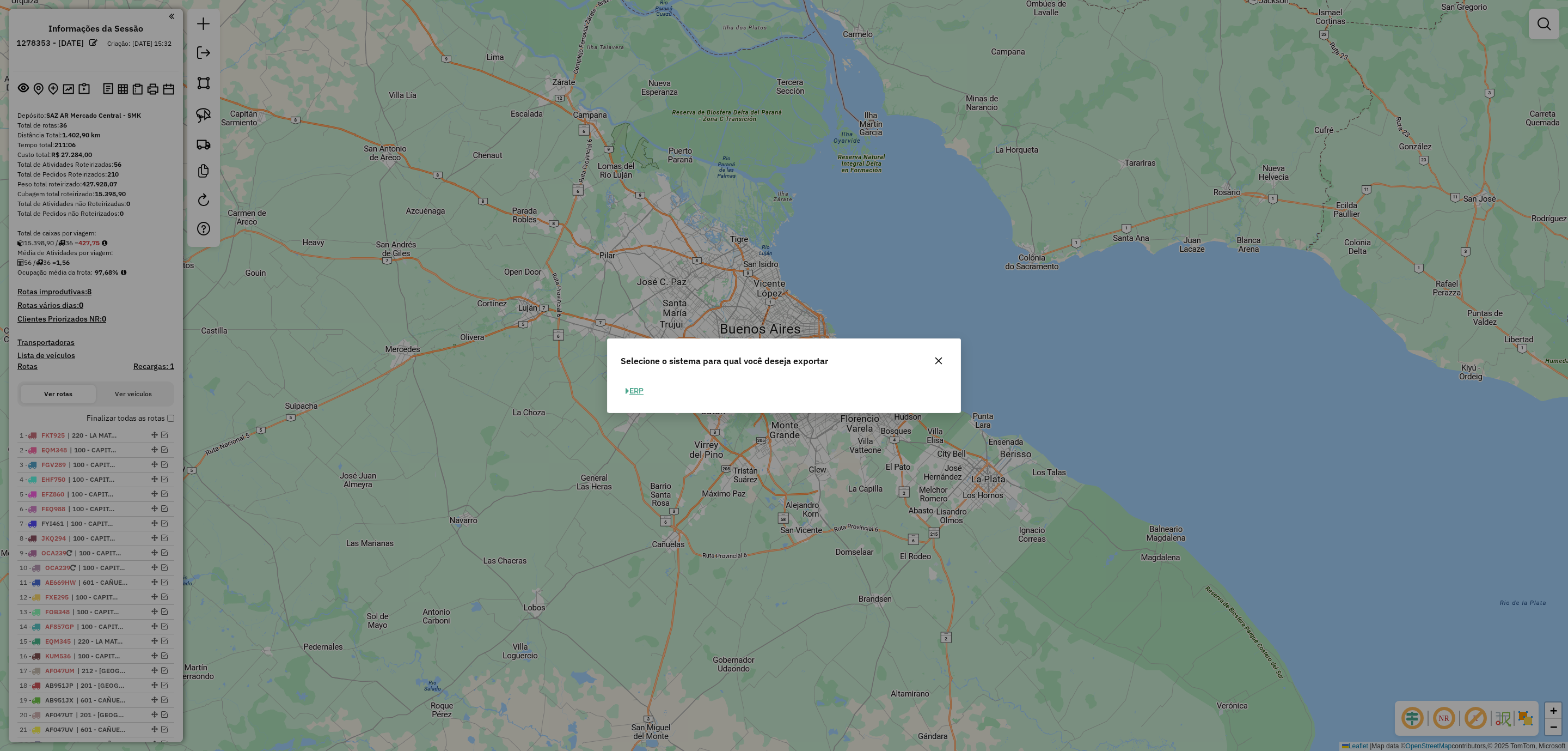
click at [628, 387] on span "button" at bounding box center [628, 391] width 4 height 8
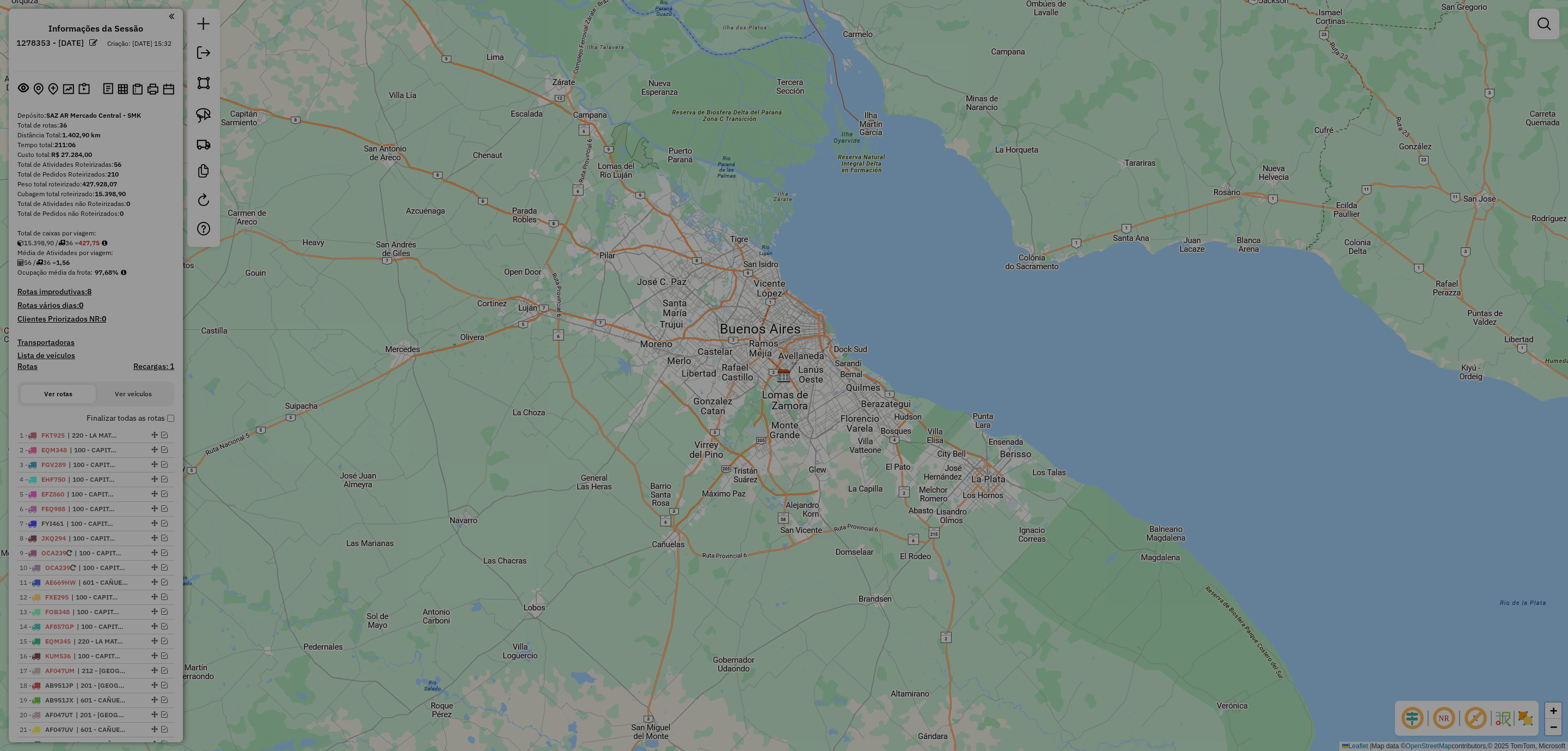
select select "**"
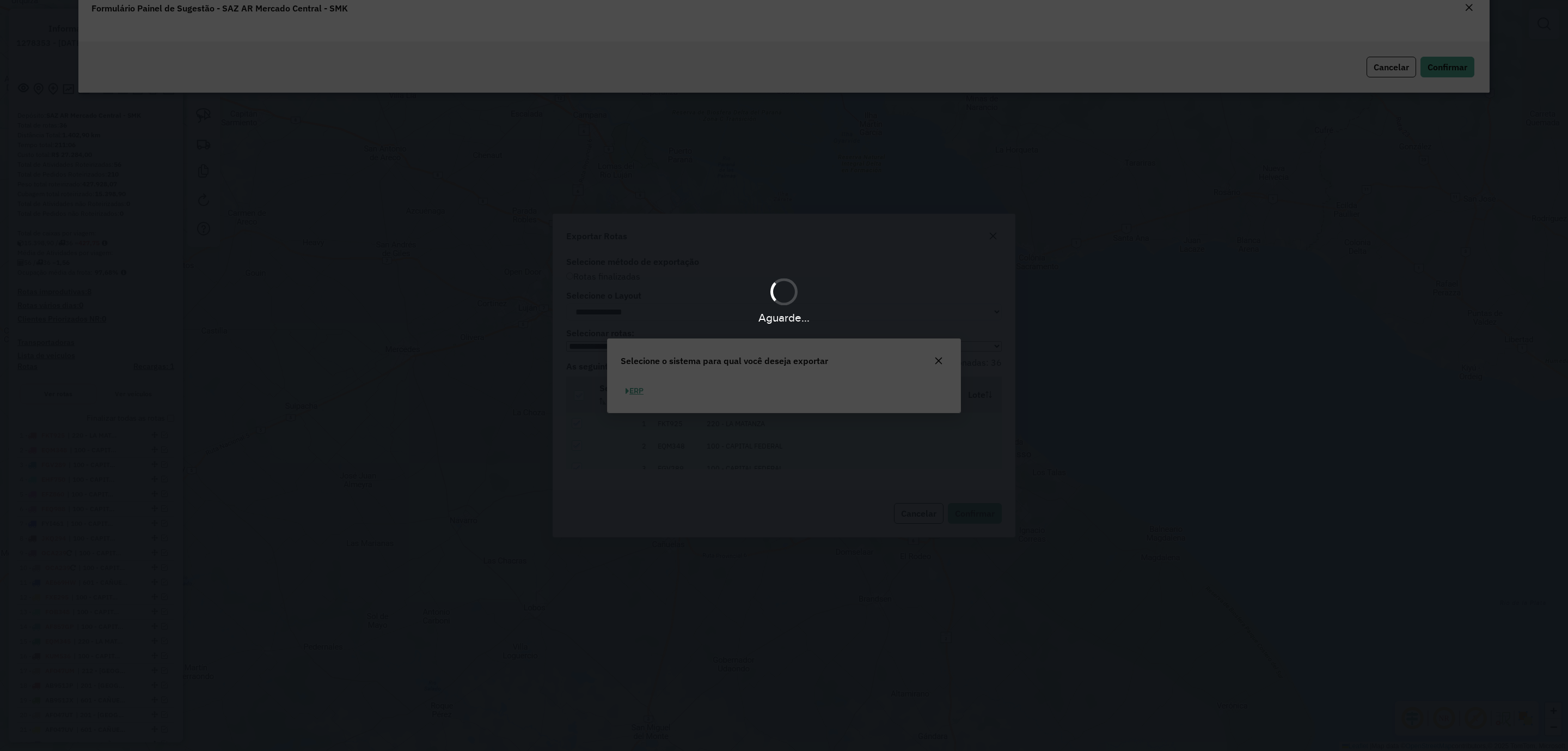
click at [632, 391] on div "Aguarde..." at bounding box center [784, 375] width 1568 height 751
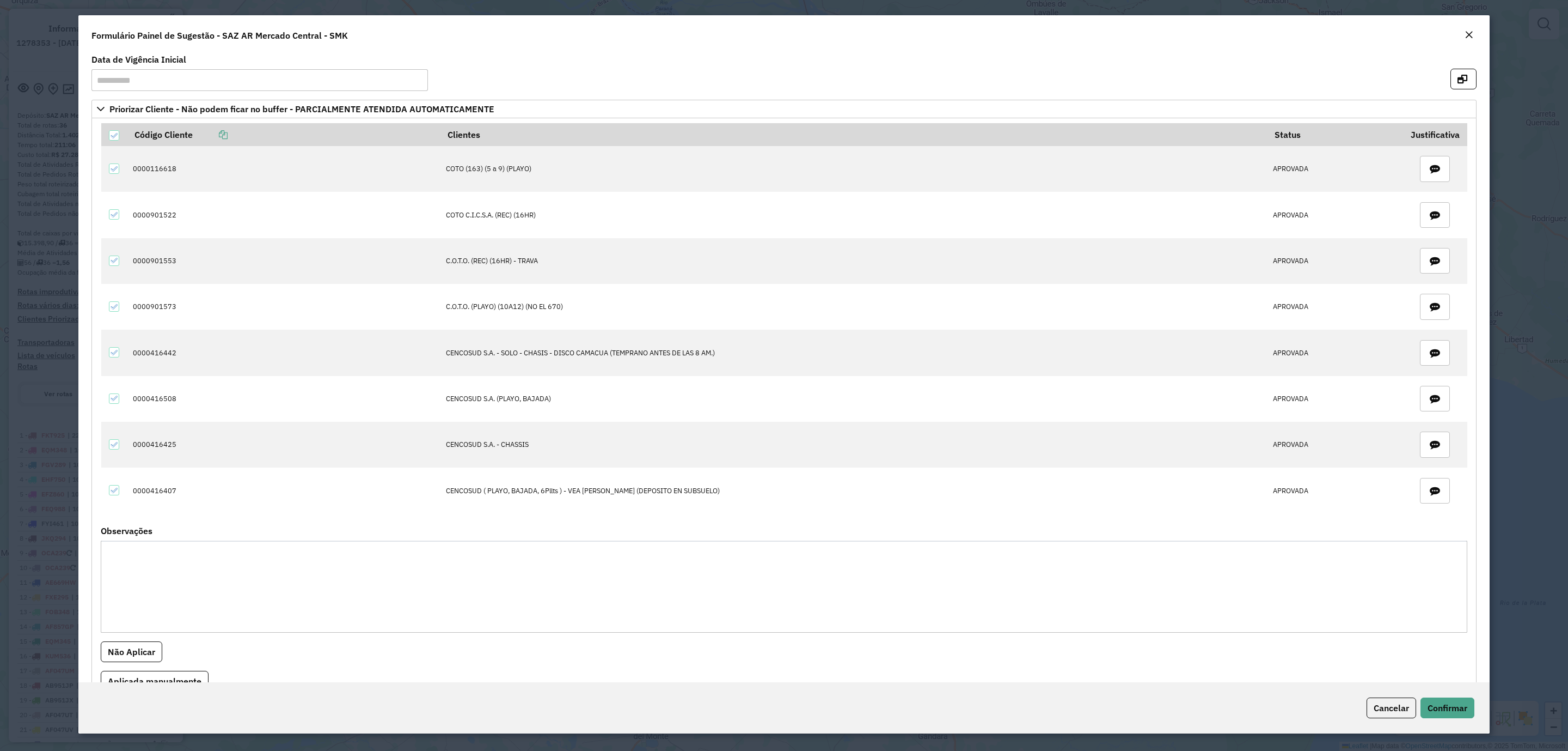
scroll to position [190, 0]
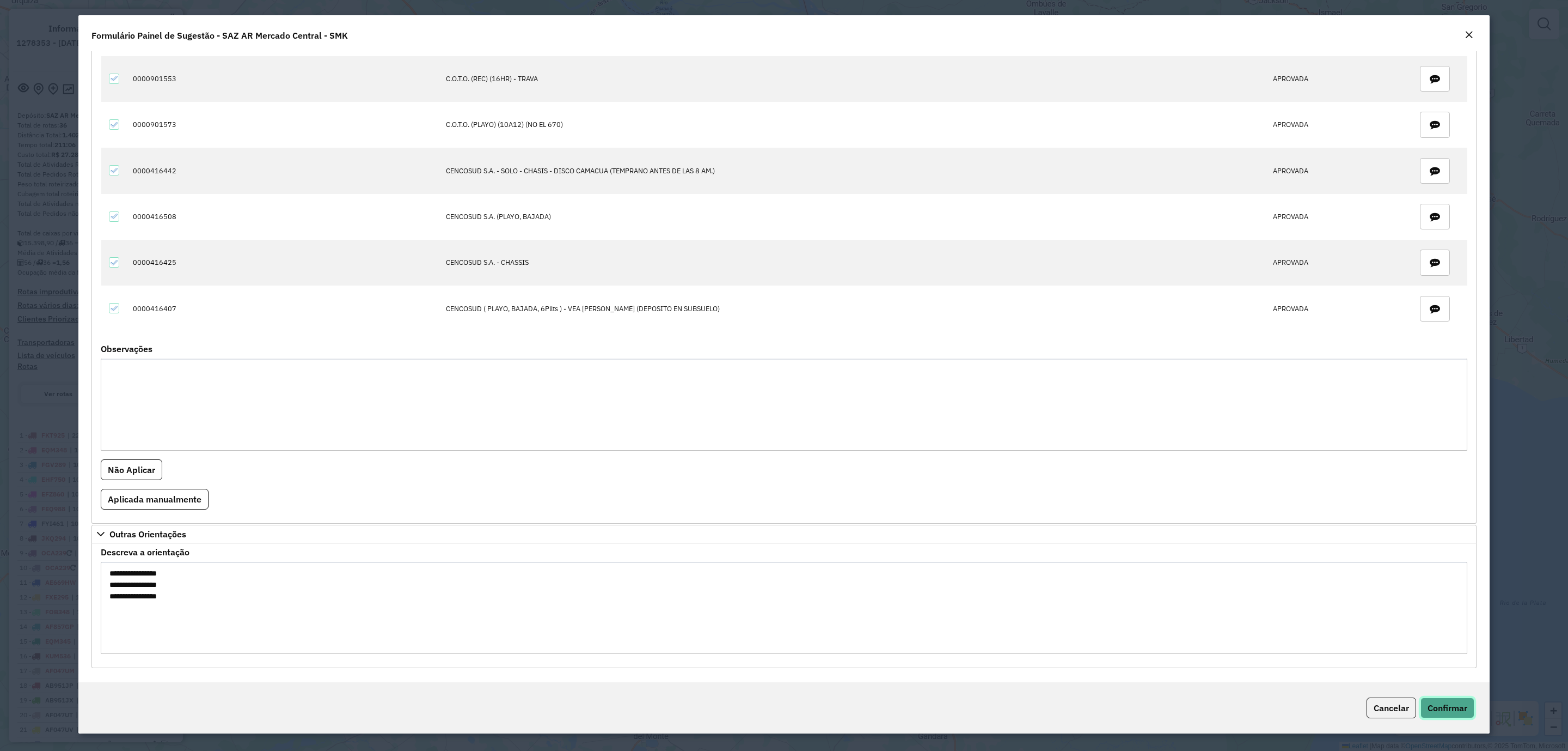
click at [1455, 708] on span "Confirmar" at bounding box center [1447, 708] width 40 height 11
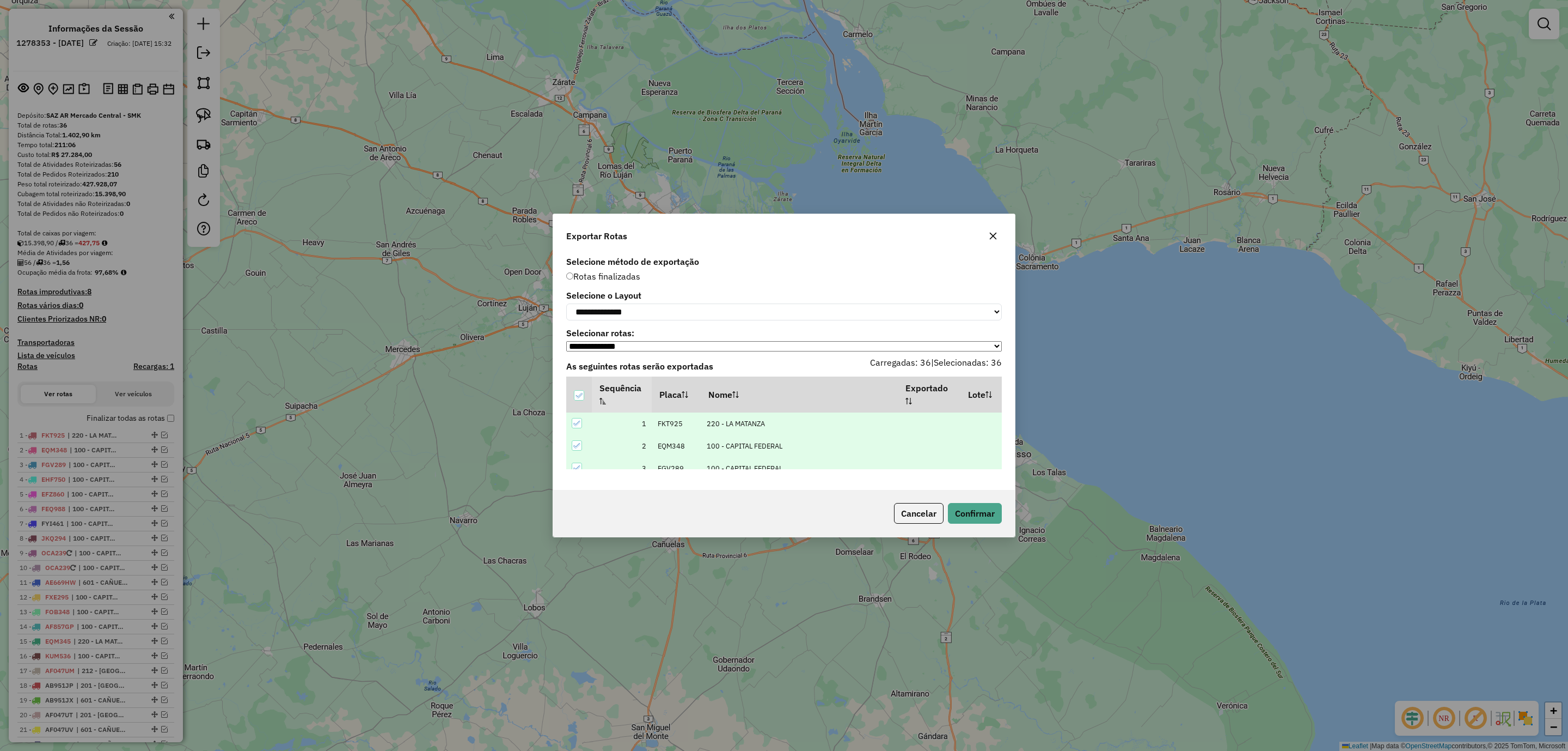
click at [652, 291] on label "Selecione o Layout" at bounding box center [784, 295] width 436 height 13
click at [642, 312] on select "**********" at bounding box center [784, 312] width 436 height 17
select select "*********"
click at [566, 303] on select "**********" at bounding box center [784, 312] width 436 height 17
click at [984, 513] on button "Confirmar" at bounding box center [975, 513] width 54 height 21
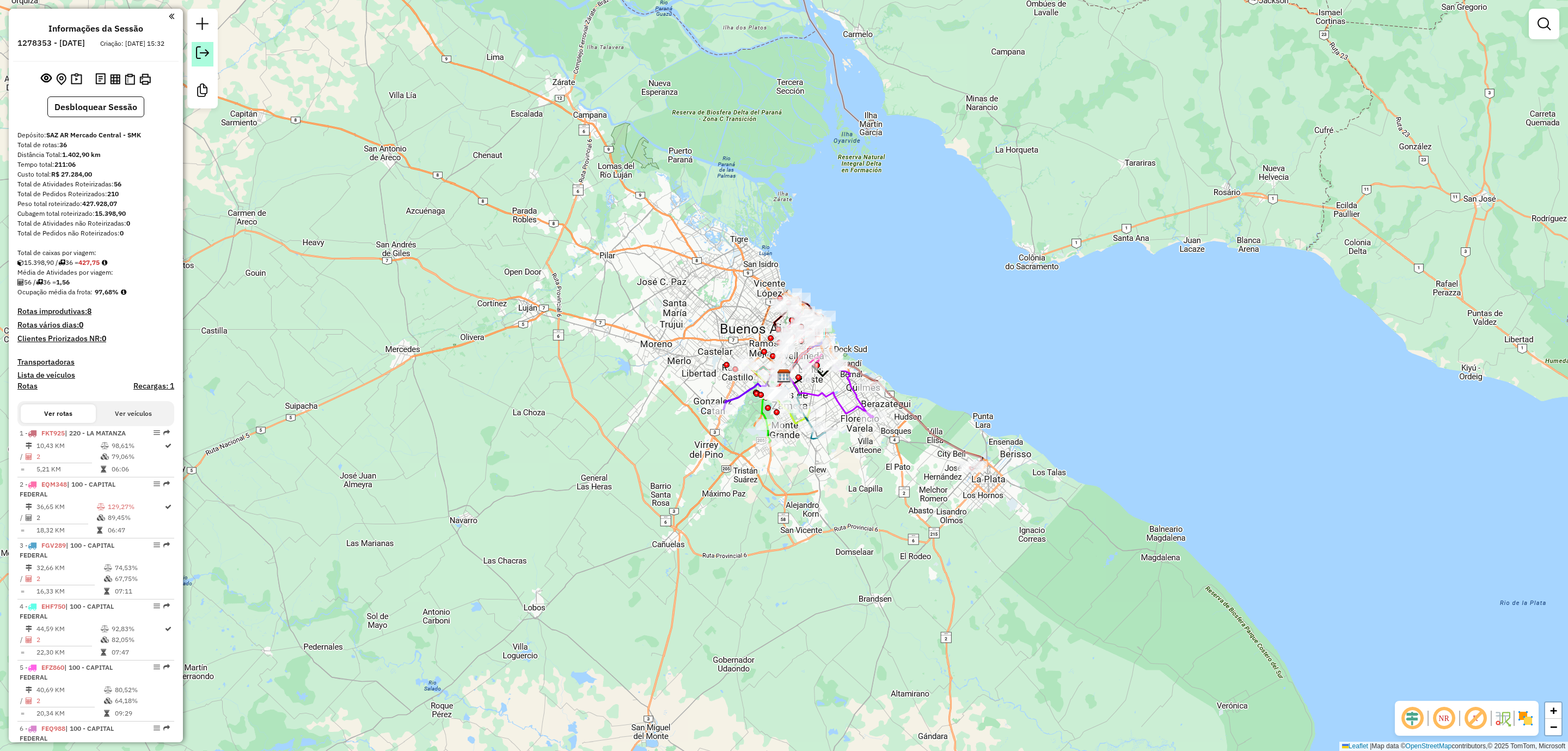
click at [203, 51] on em at bounding box center [202, 52] width 13 height 13
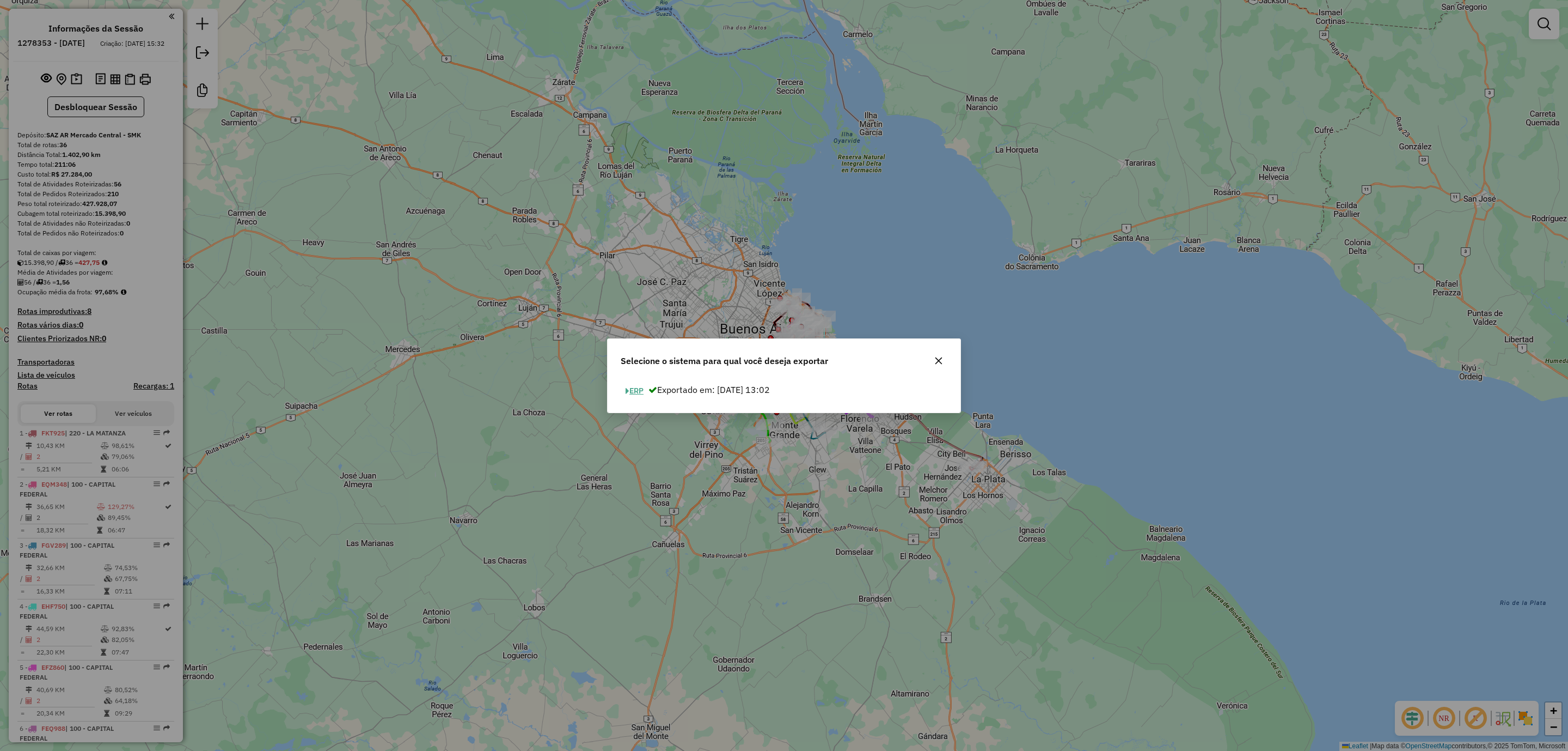
click at [642, 394] on button "ERP" at bounding box center [635, 391] width 28 height 17
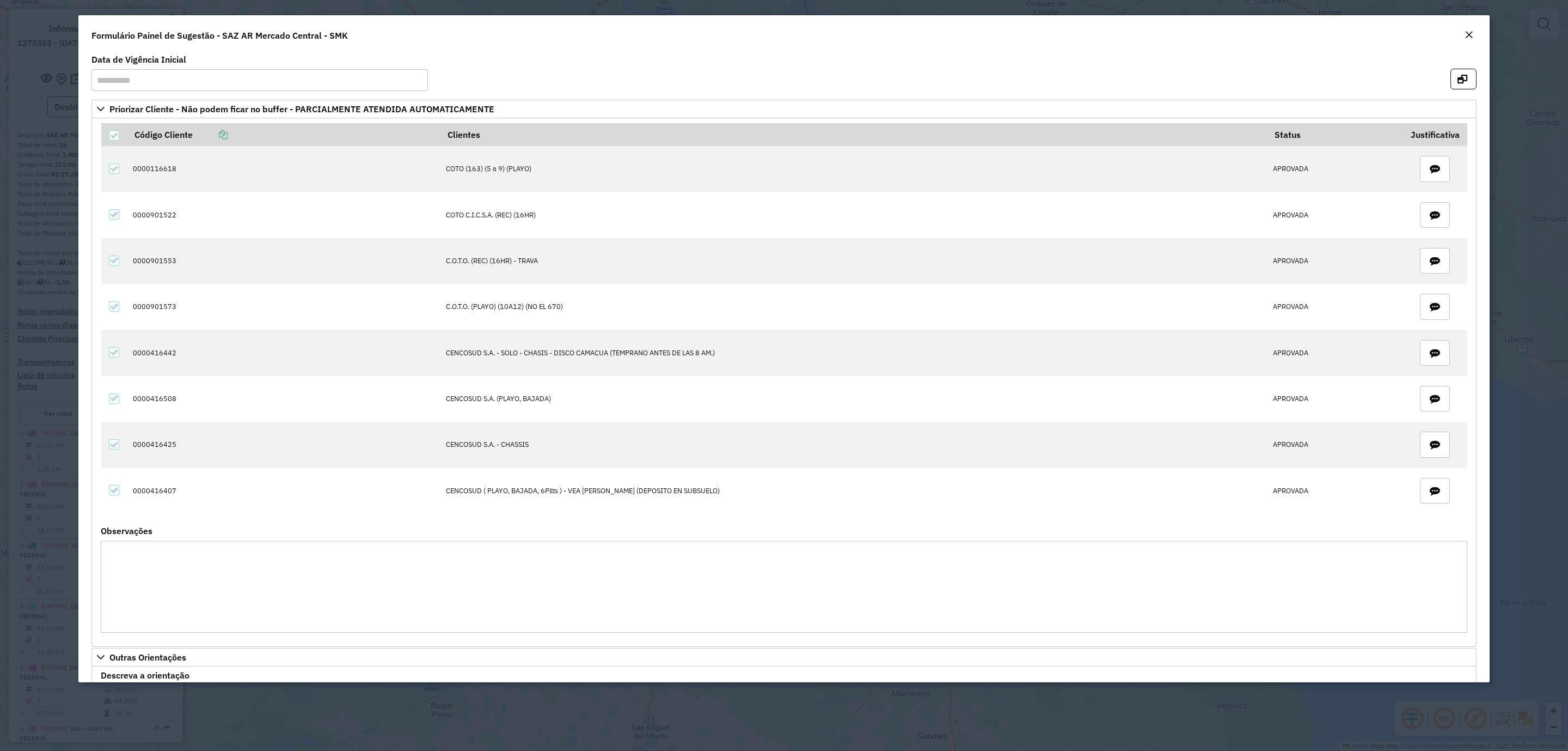
scroll to position [131, 0]
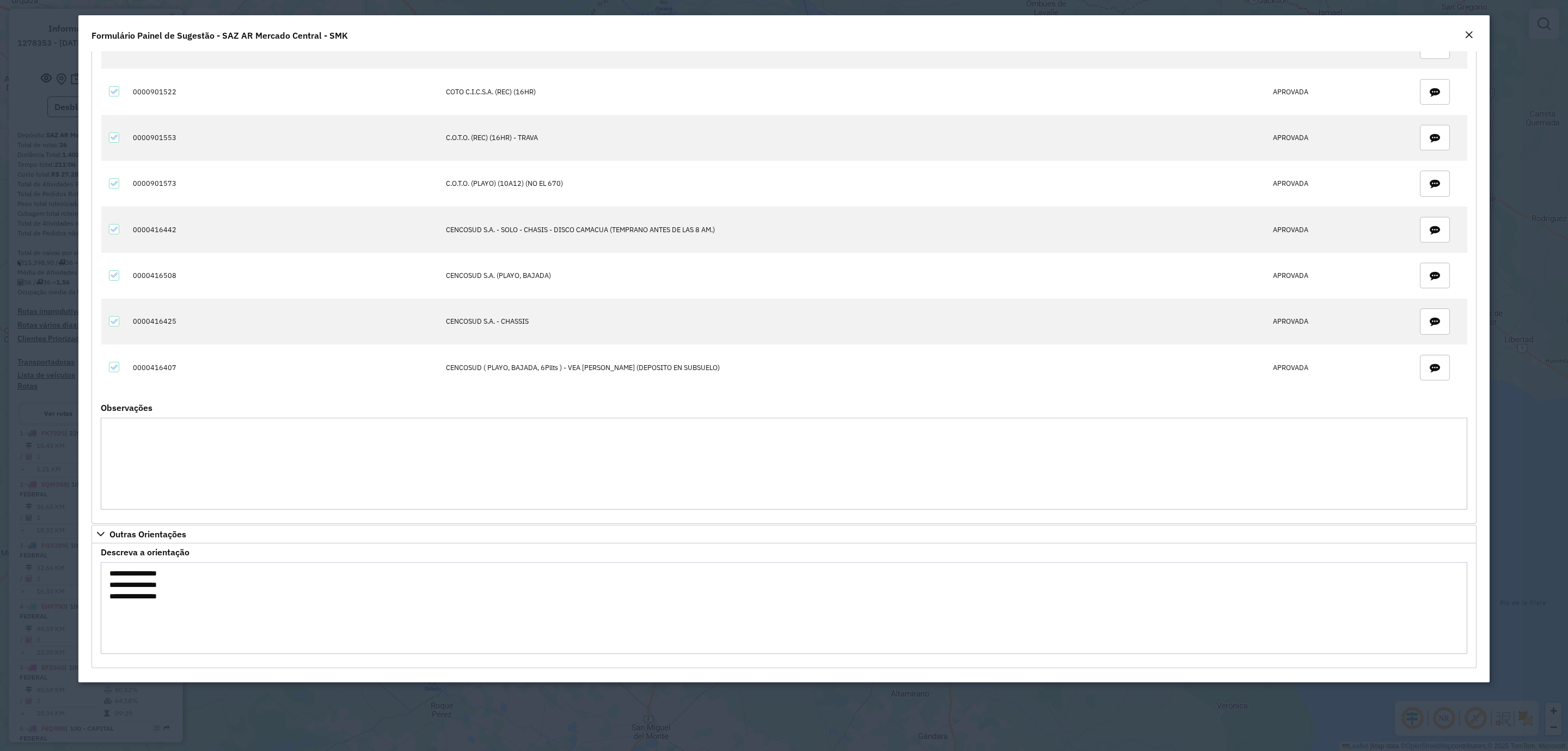
click at [1472, 38] on em "Close" at bounding box center [1469, 35] width 9 height 9
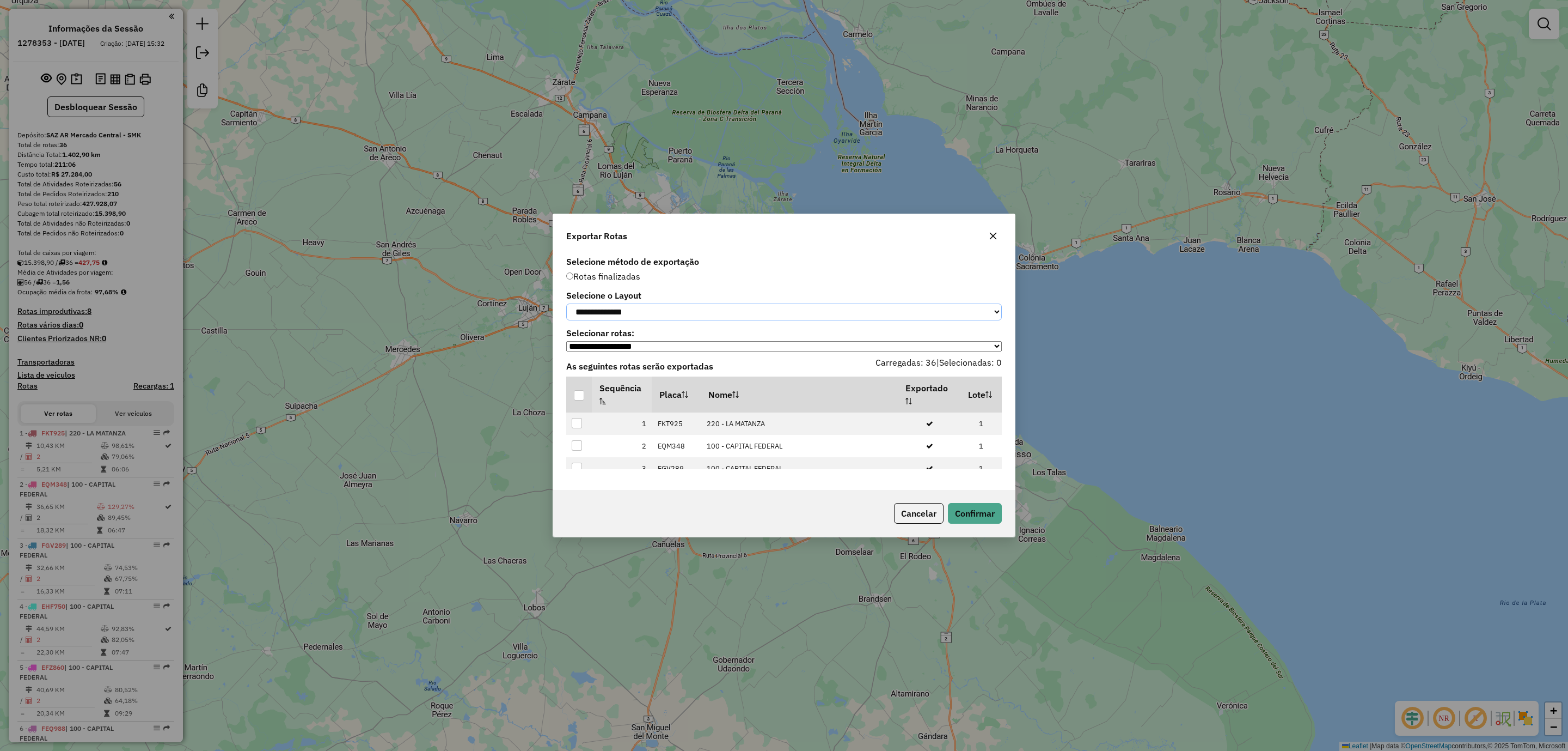
click at [657, 309] on select "**********" at bounding box center [784, 312] width 436 height 17
select select "*********"
click at [566, 303] on select "**********" at bounding box center [784, 312] width 436 height 17
click at [576, 394] on div at bounding box center [579, 395] width 10 height 10
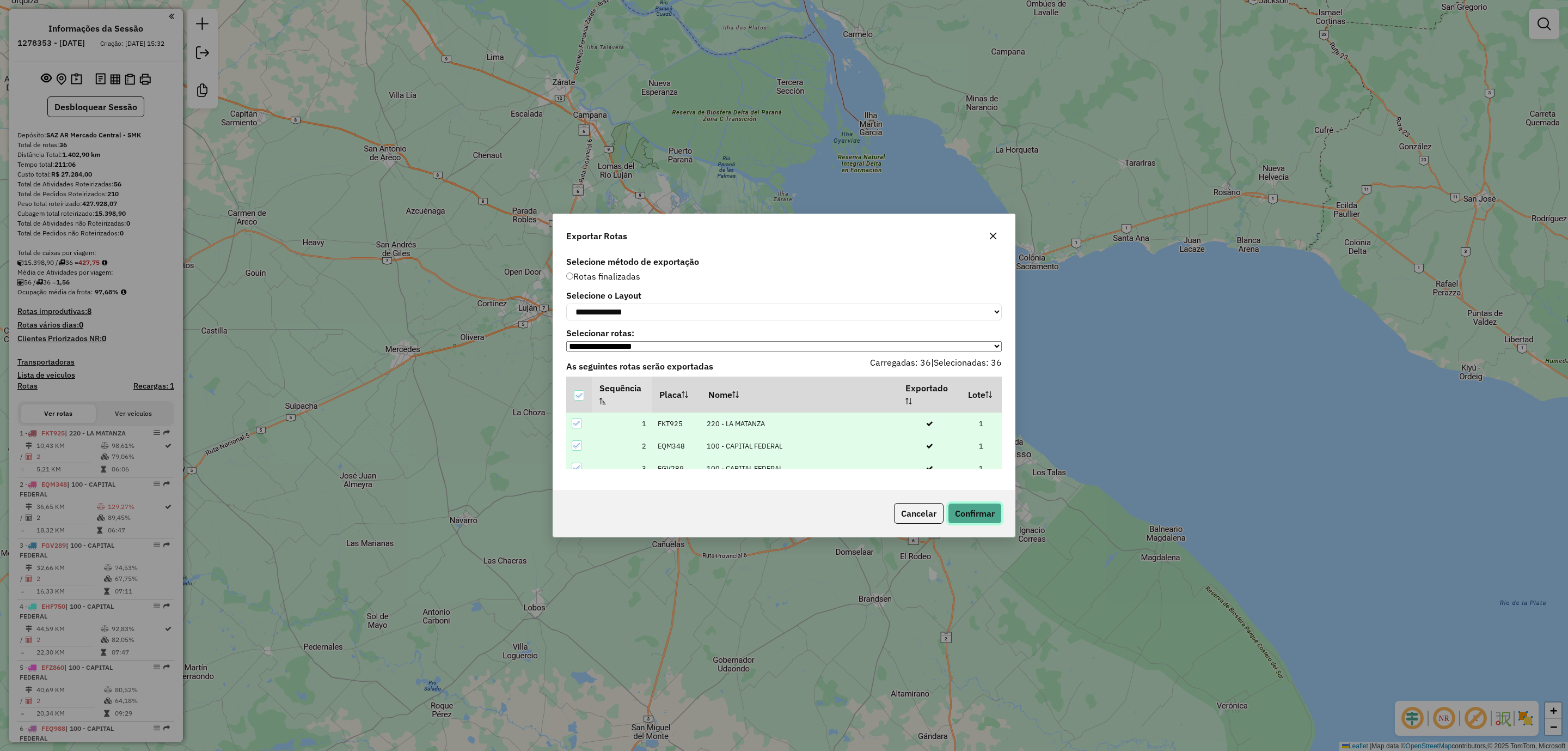
click at [984, 513] on button "Confirmar" at bounding box center [975, 513] width 54 height 21
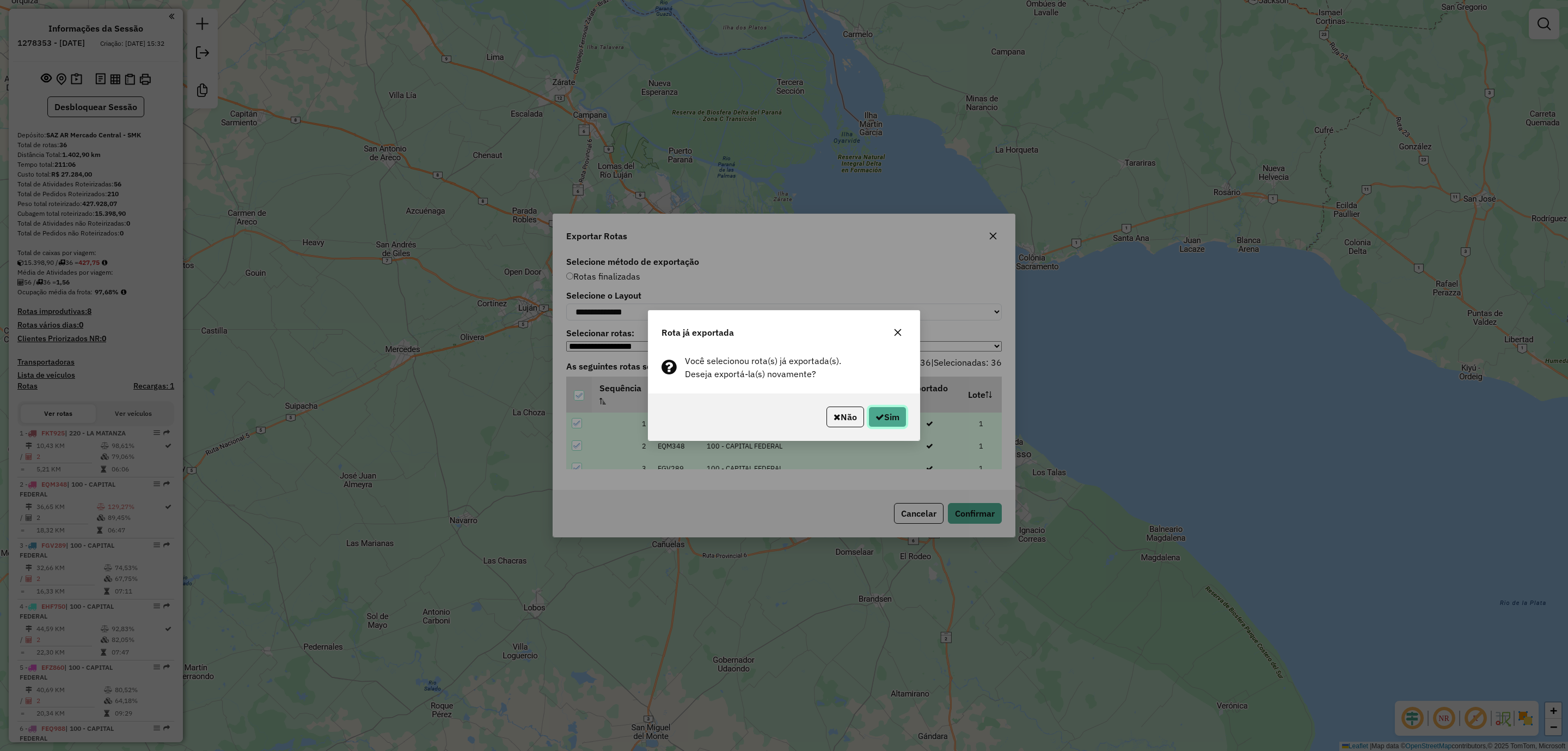
click at [899, 414] on button "Sim" at bounding box center [887, 417] width 38 height 21
